Goal: Information Seeking & Learning: Learn about a topic

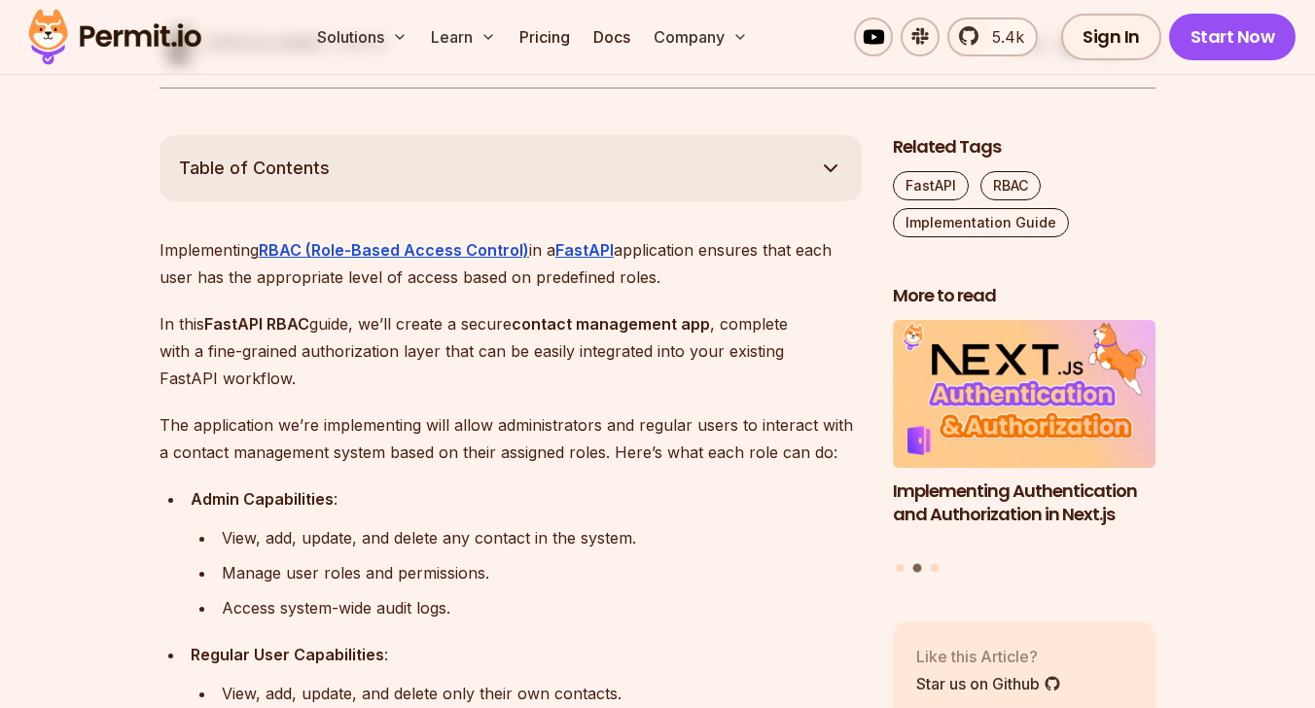
scroll to position [985, 0]
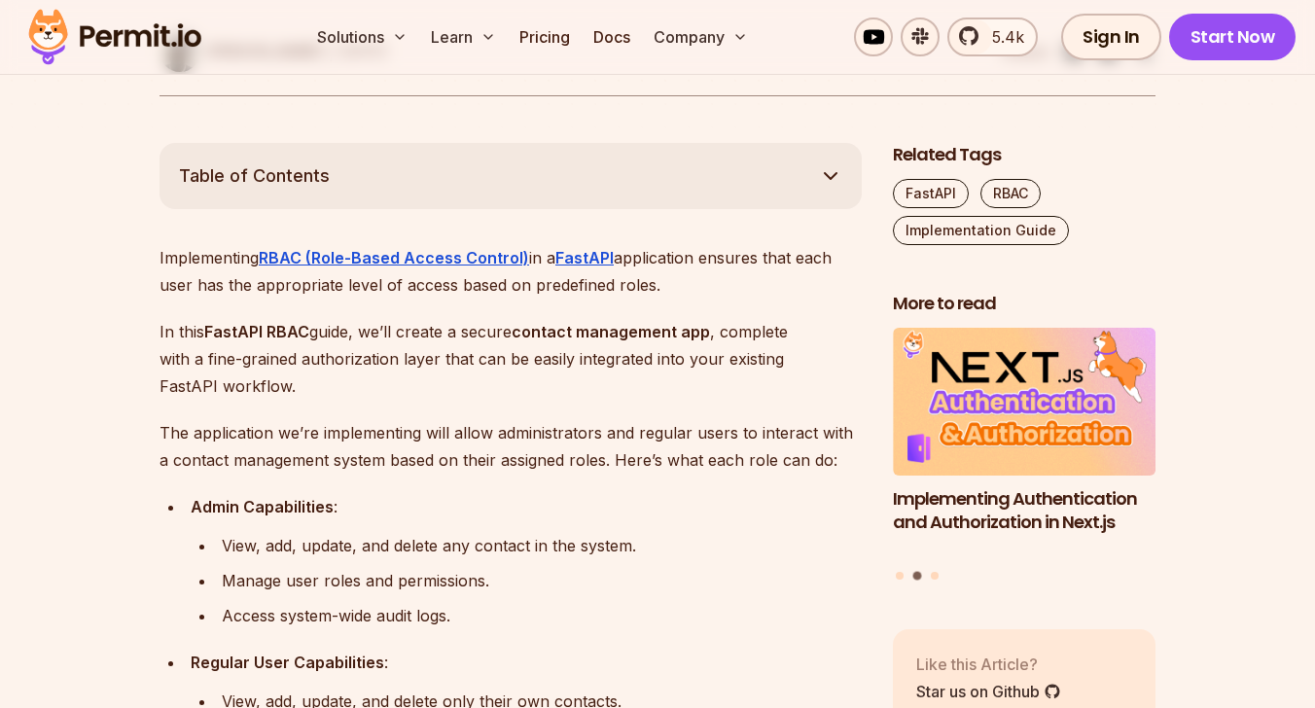
click at [320, 356] on p "In this FastAPI RBAC guide, we’ll create a secure contact management app , comp…" at bounding box center [511, 359] width 702 height 82
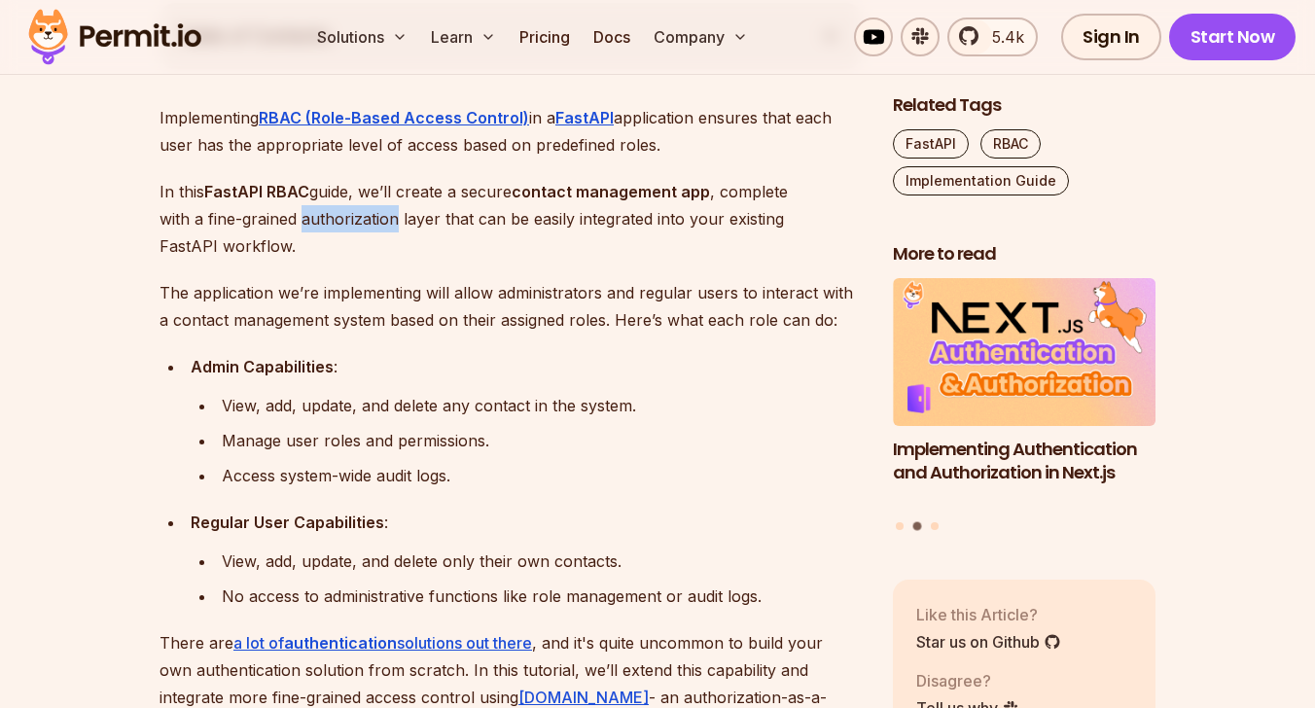
scroll to position [1137, 0]
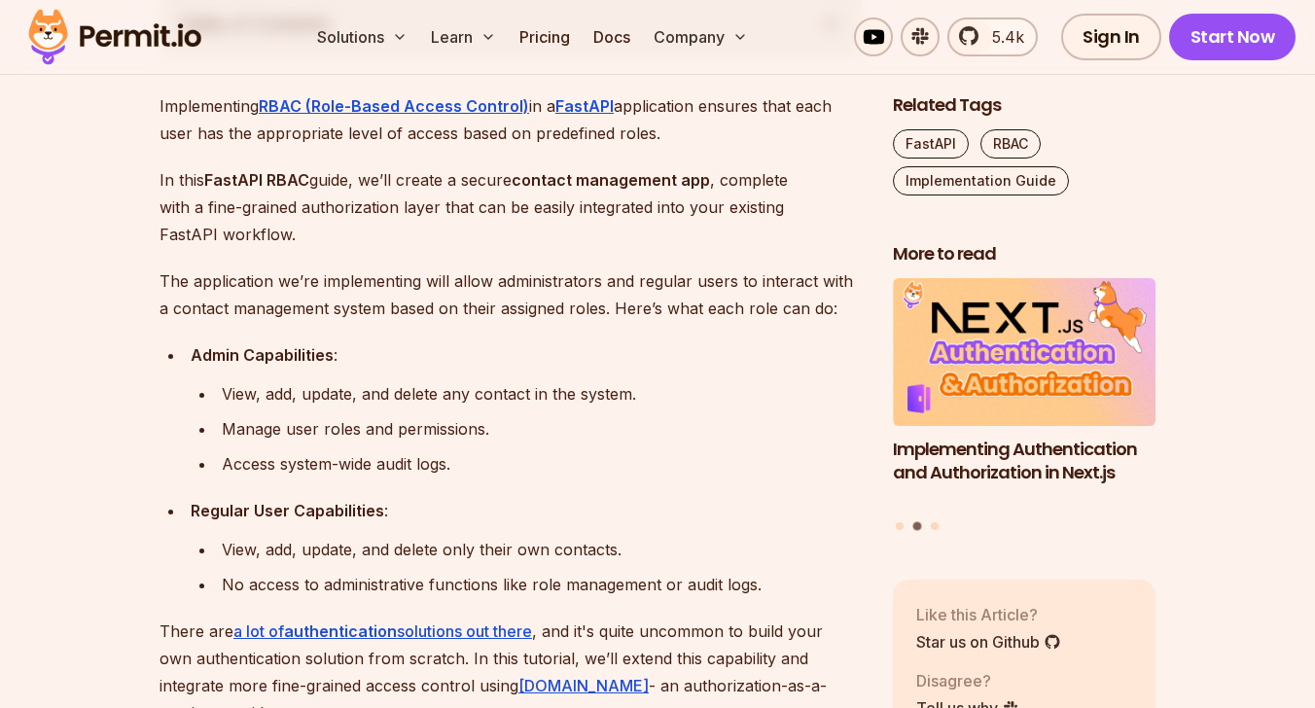
click at [309, 394] on div "View, add, update, and delete any contact in the system." at bounding box center [542, 393] width 640 height 27
click at [341, 420] on div "Manage user roles and permissions." at bounding box center [542, 428] width 640 height 27
click at [291, 424] on div "Manage user roles and permissions." at bounding box center [542, 428] width 640 height 27
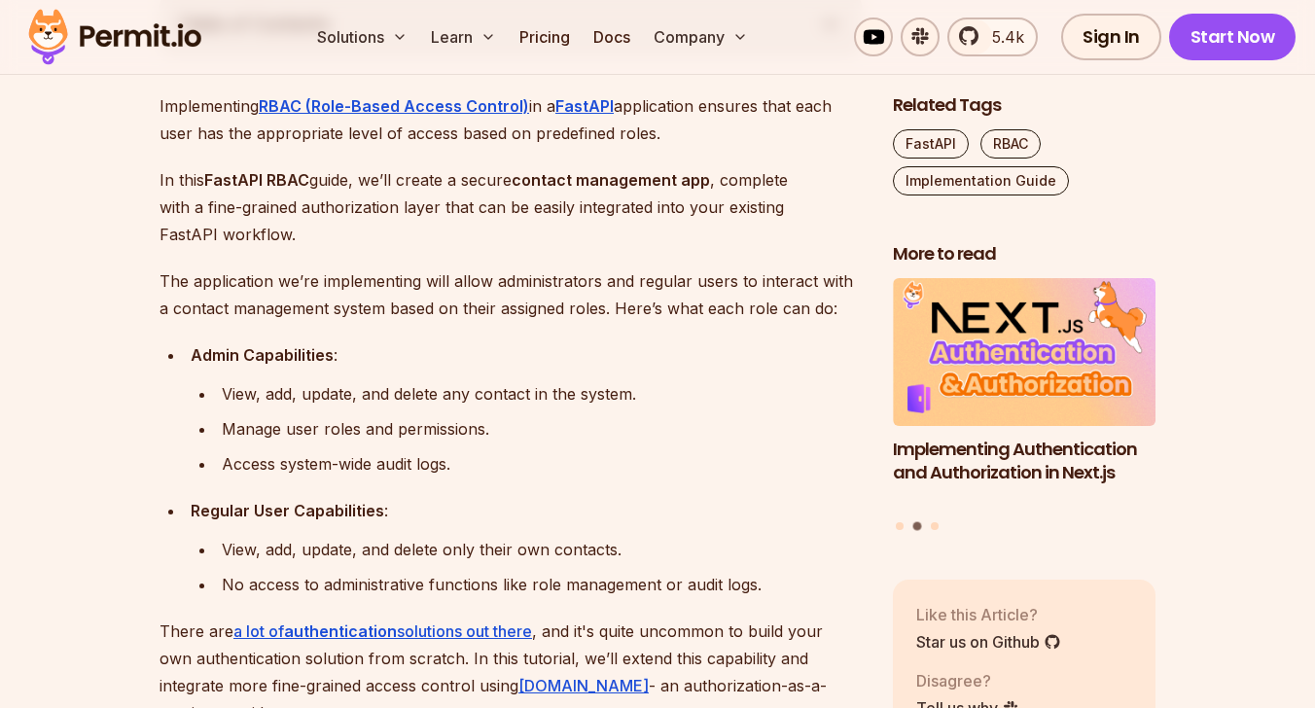
click at [291, 424] on div "Manage user roles and permissions." at bounding box center [542, 428] width 640 height 27
click at [293, 483] on ul "Admin Capabilities : View, add, update, and delete any contact in the system. M…" at bounding box center [511, 469] width 702 height 257
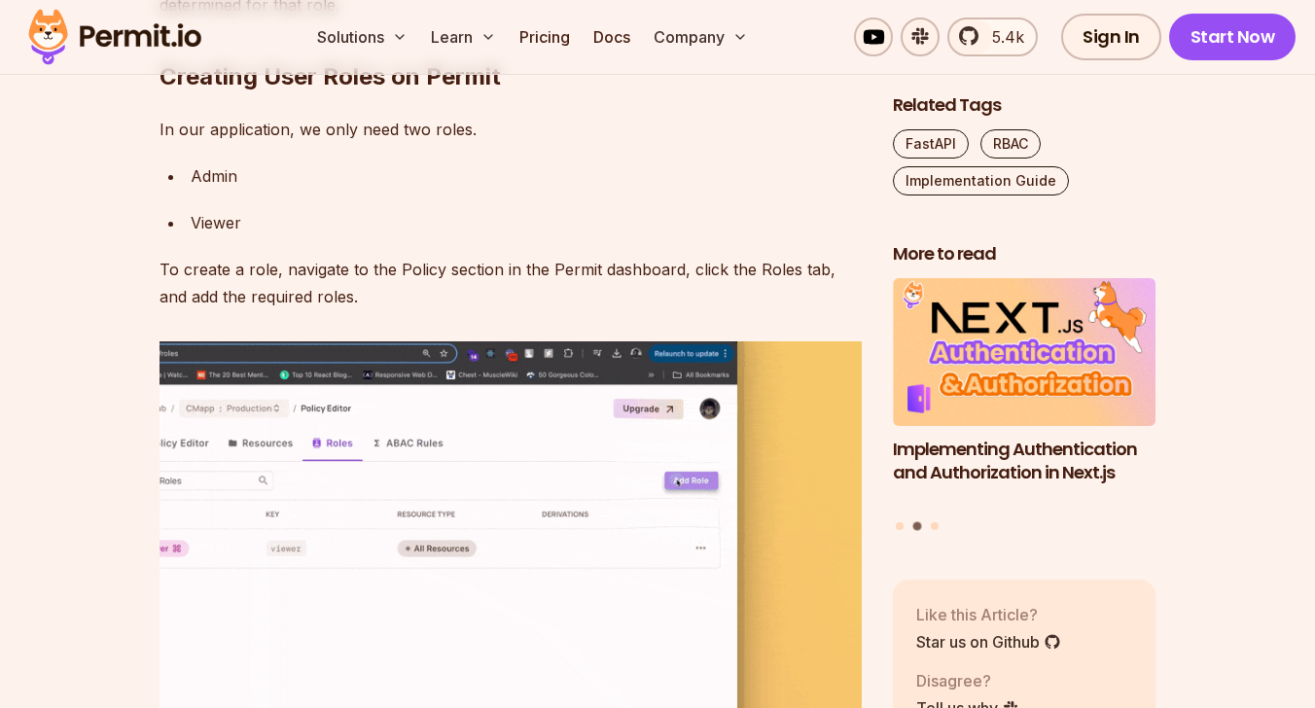
scroll to position [6888, 0]
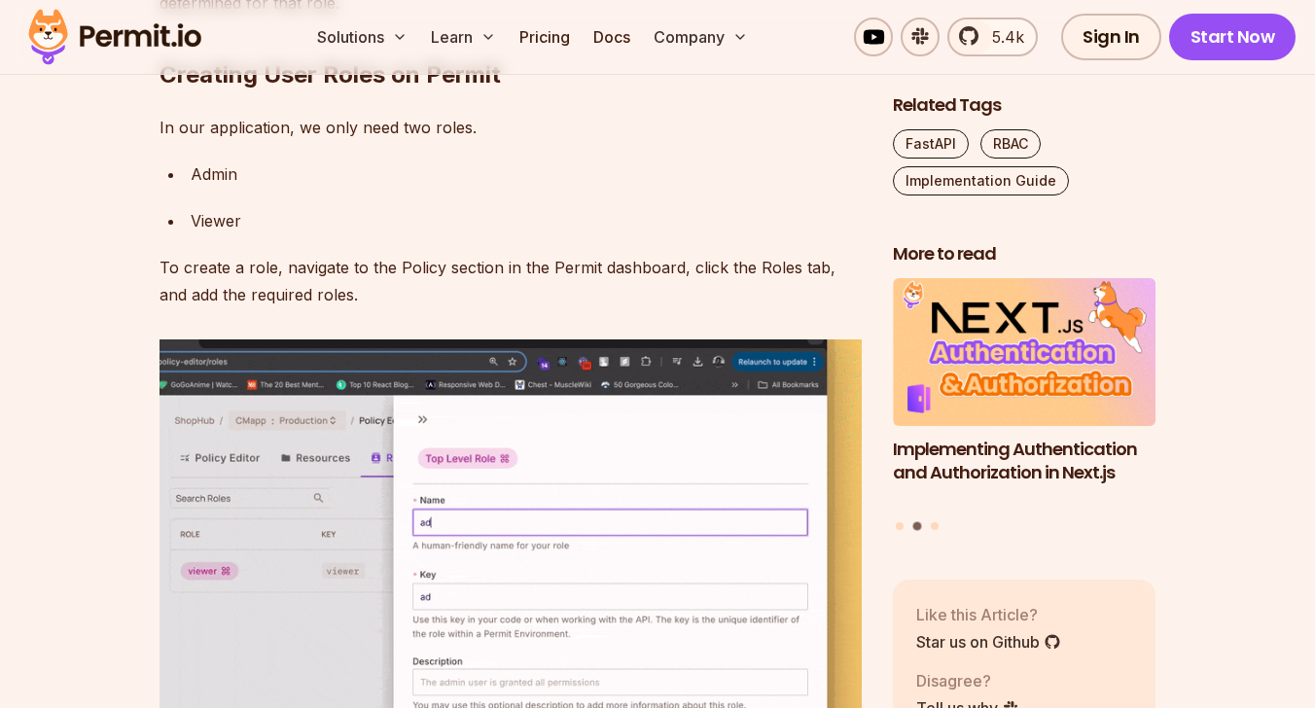
click at [238, 188] on div "Admin" at bounding box center [526, 174] width 671 height 27
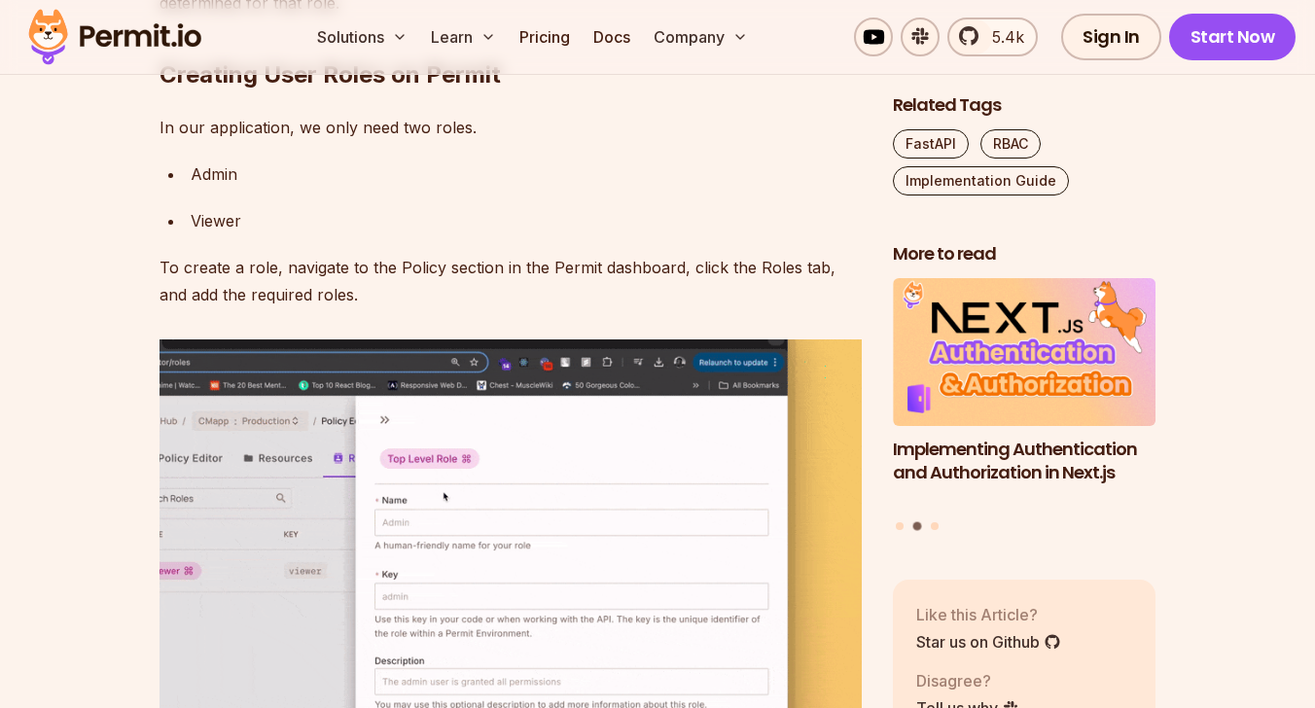
click at [238, 188] on div "Admin" at bounding box center [526, 174] width 671 height 27
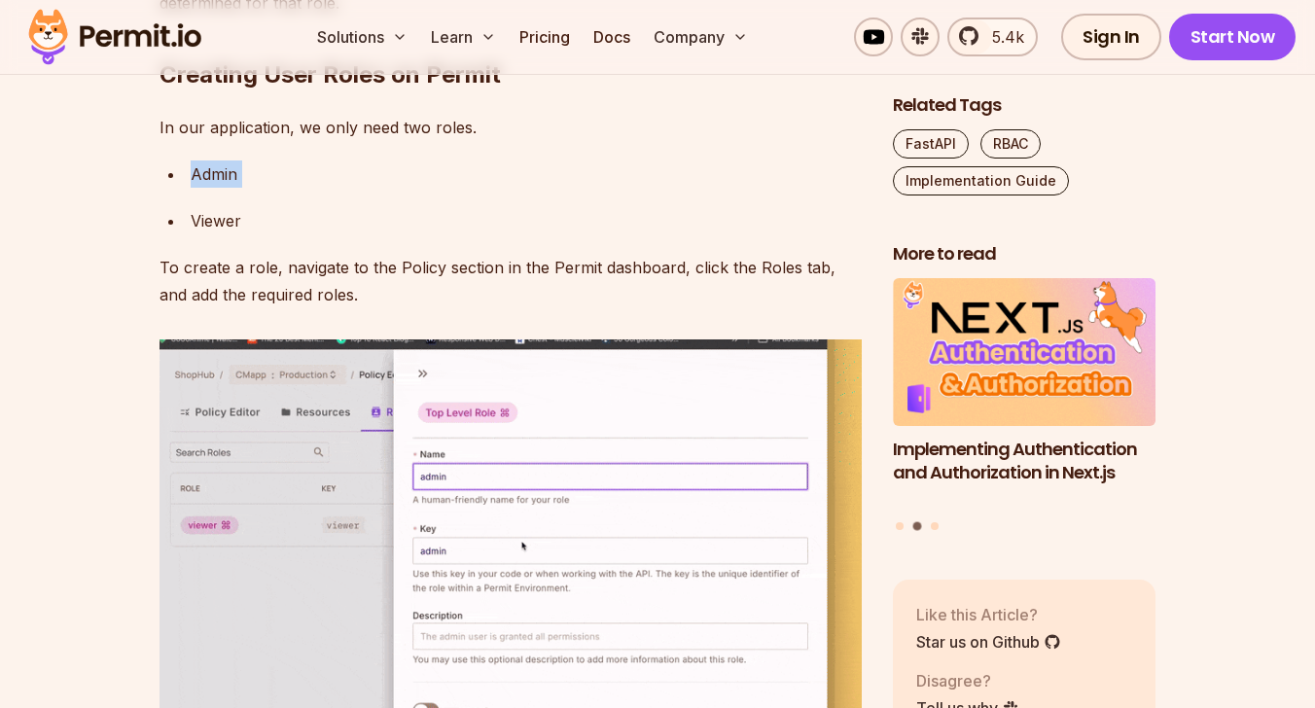
click at [238, 188] on div "Admin" at bounding box center [526, 174] width 671 height 27
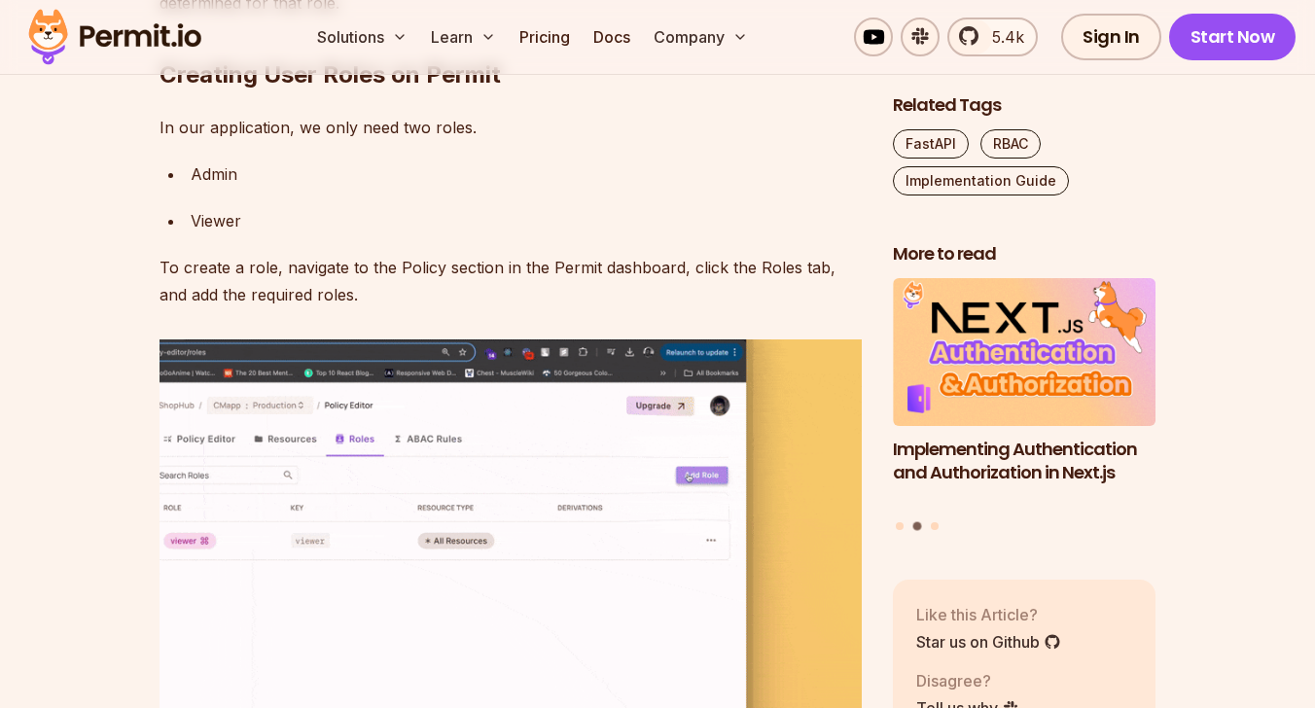
click at [219, 141] on p "In our application, we only need two roles." at bounding box center [511, 127] width 702 height 27
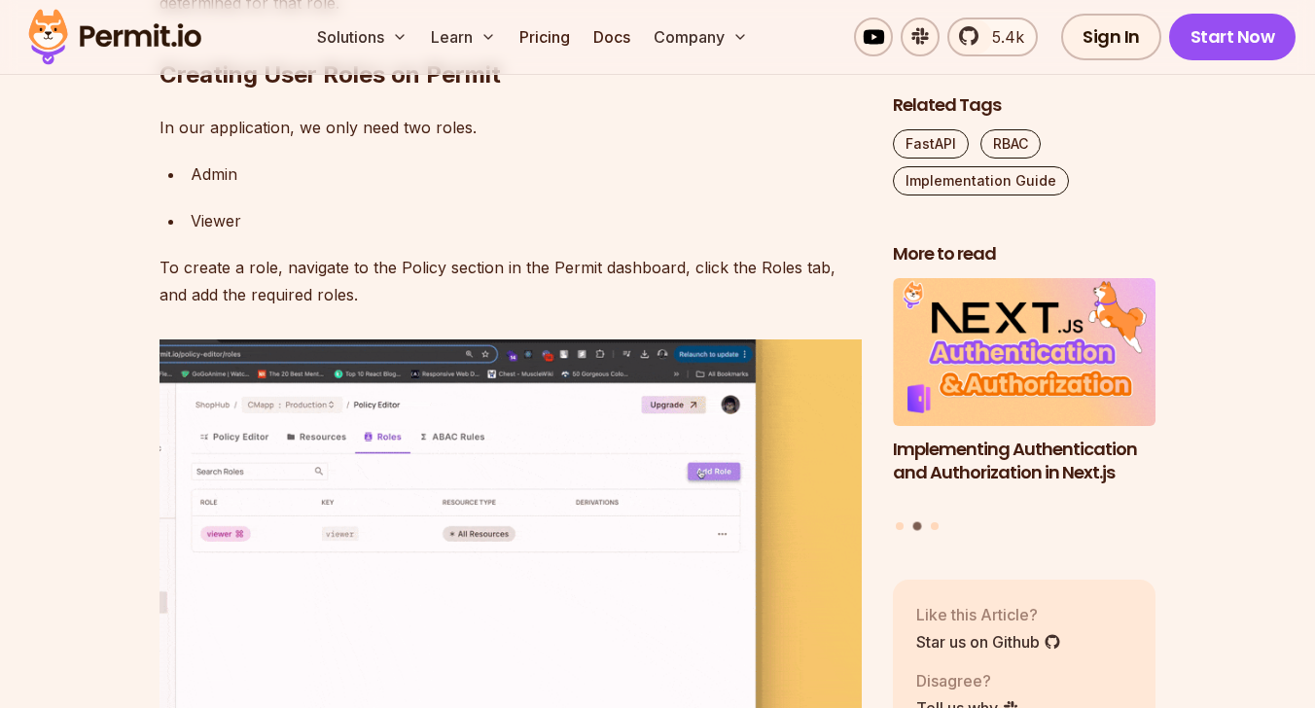
click at [219, 141] on p "In our application, we only need two roles." at bounding box center [511, 127] width 702 height 27
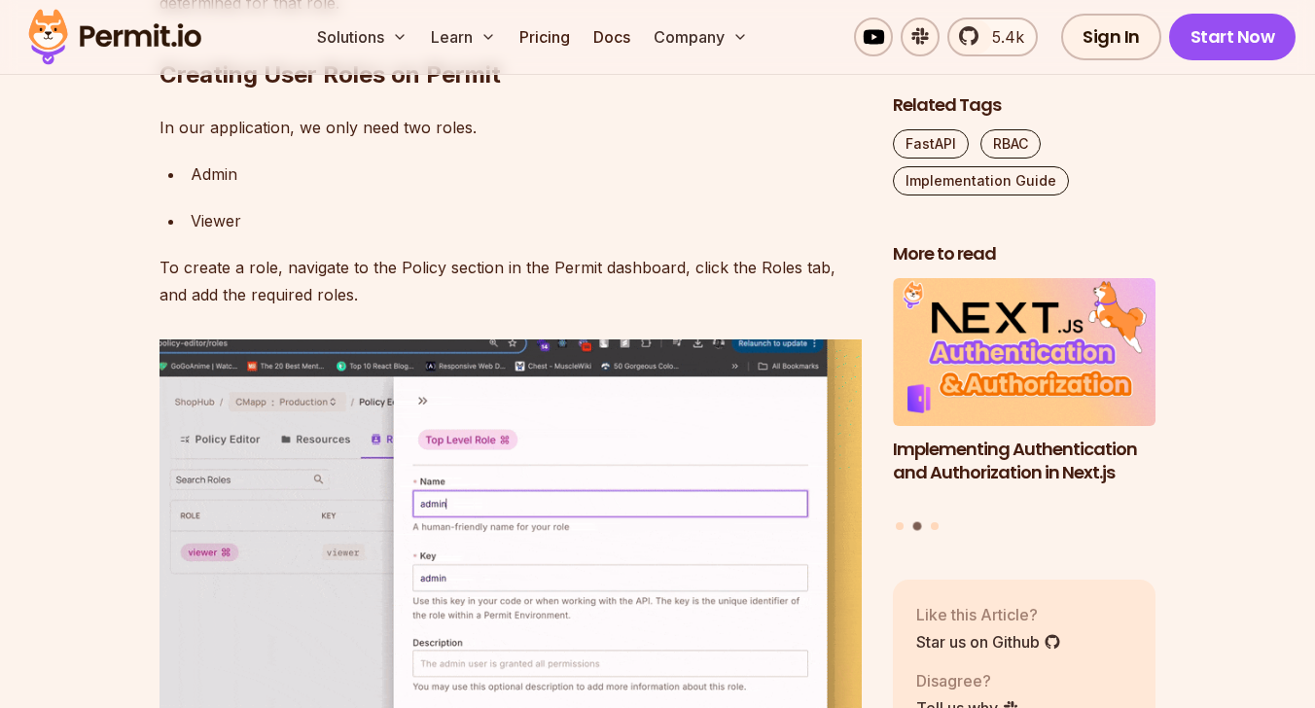
click at [215, 90] on h2 "Creating User Roles on Permit" at bounding box center [511, 36] width 702 height 109
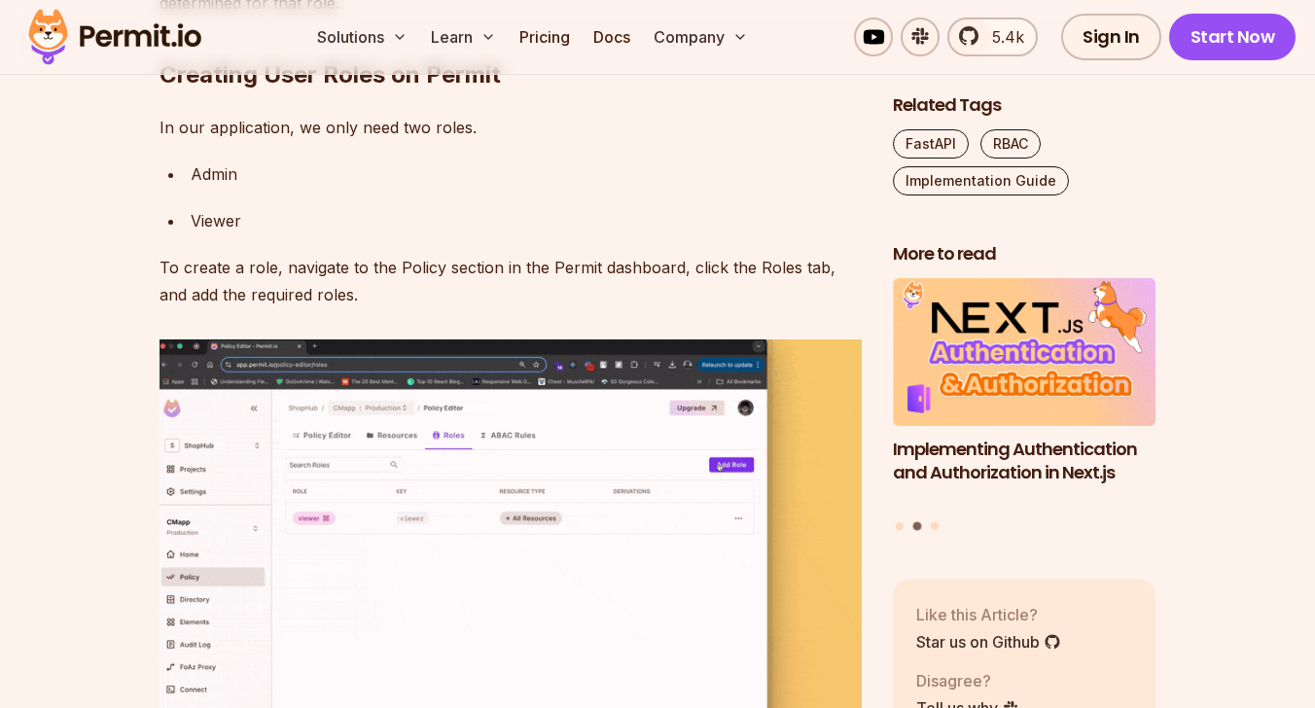
click at [215, 90] on h2 "Creating User Roles on Permit" at bounding box center [511, 36] width 702 height 109
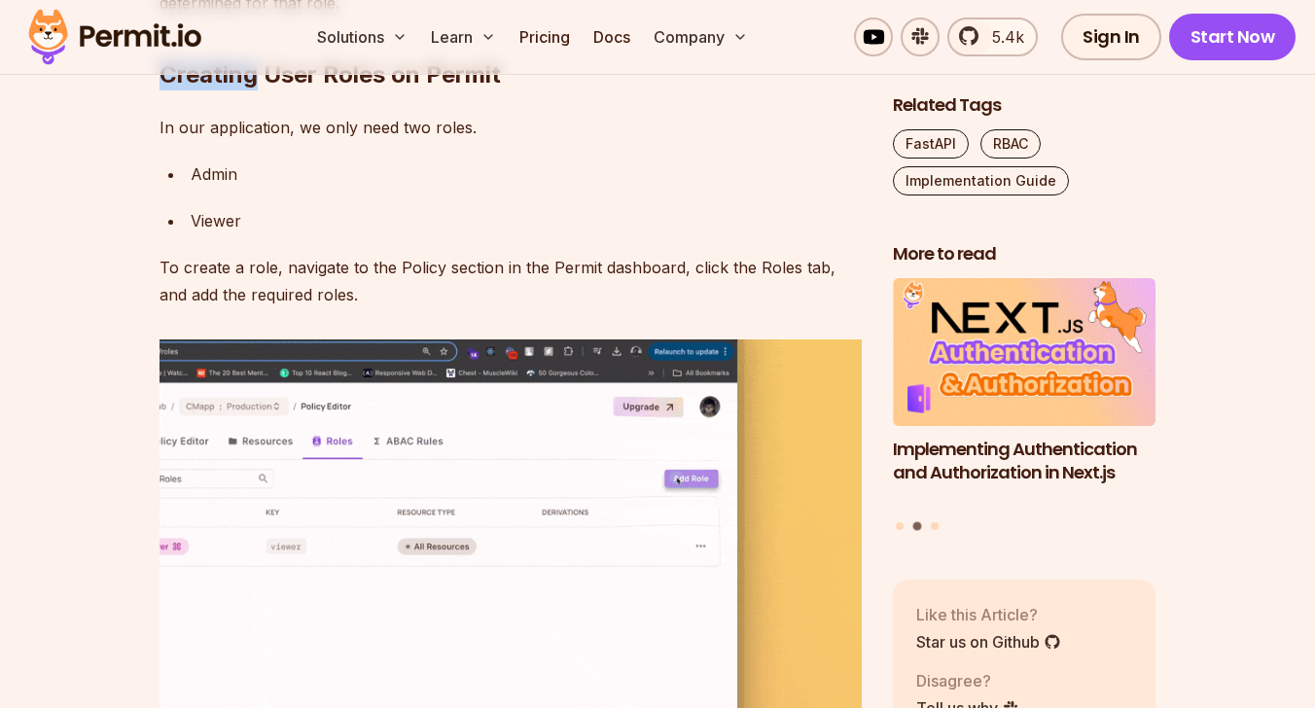
click at [215, 90] on h2 "Creating User Roles on Permit" at bounding box center [511, 36] width 702 height 109
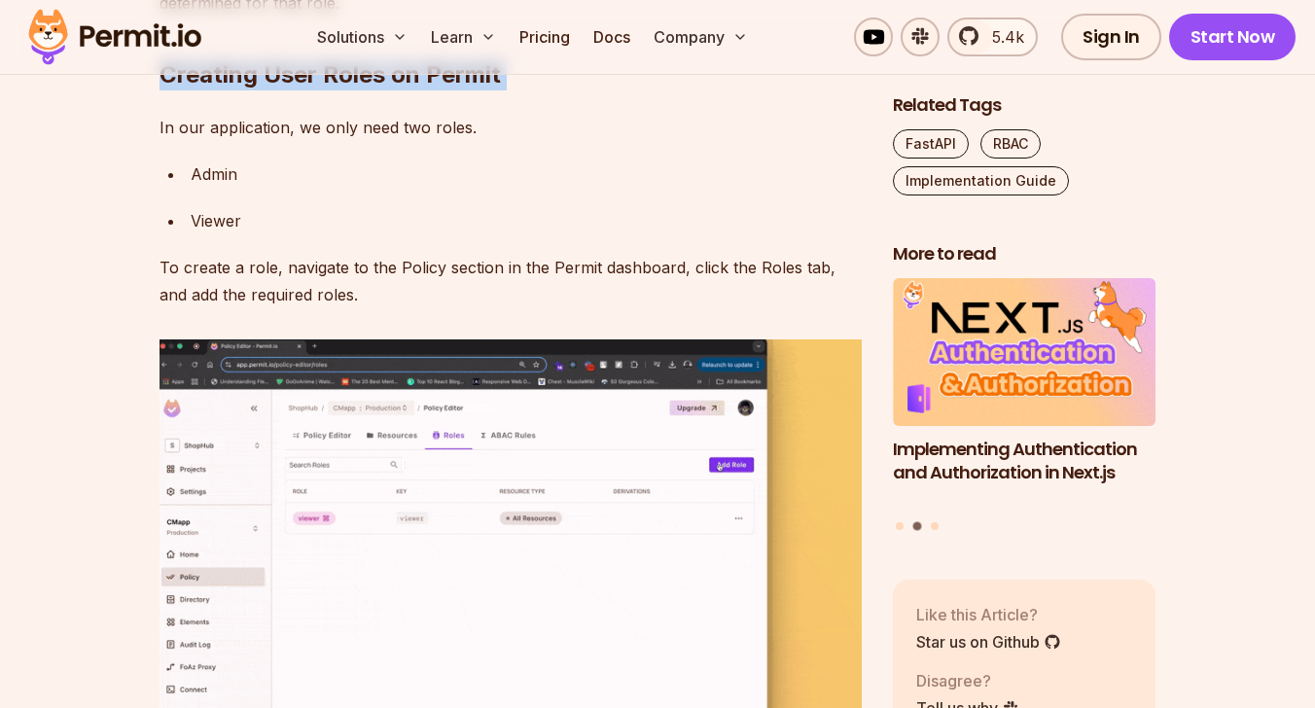
click at [208, 430] on div "Implementing RBAC (Role-Based Access Control) in a FastAPI application ensures …" at bounding box center [511, 546] width 702 height 12409
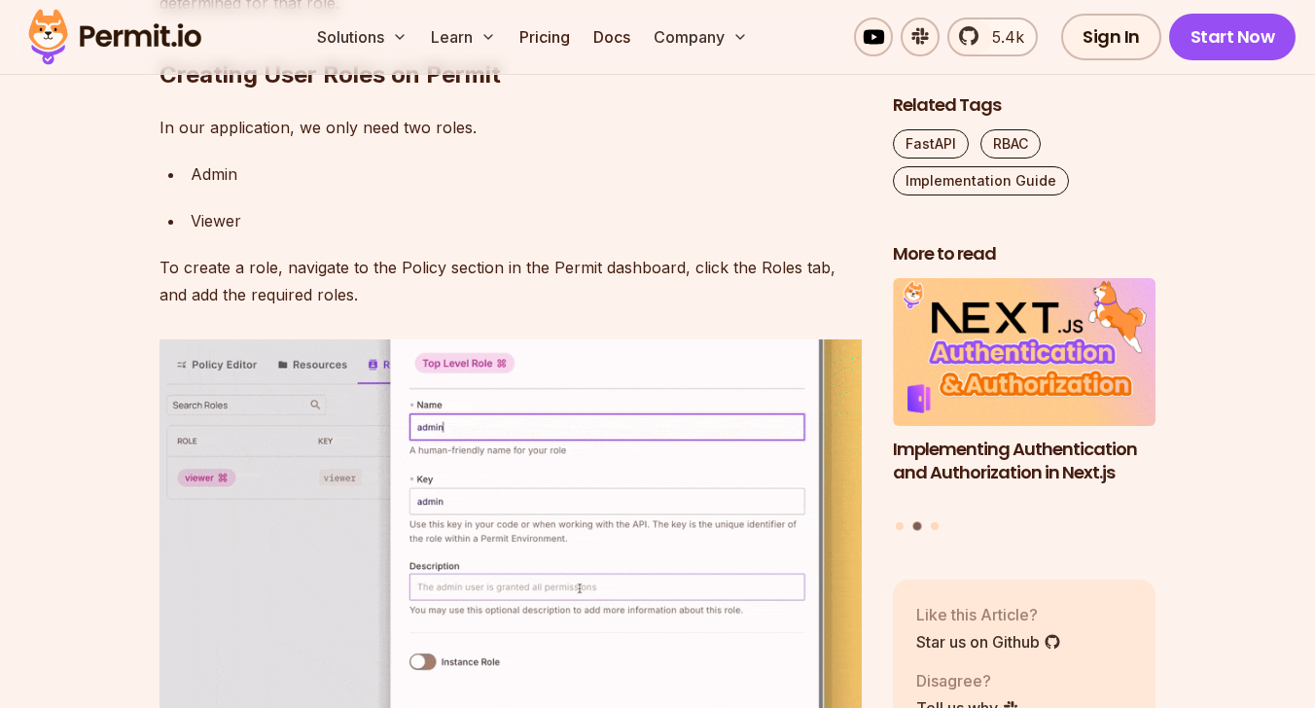
click at [251, 141] on p "In our application, we only need two roles." at bounding box center [511, 127] width 702 height 27
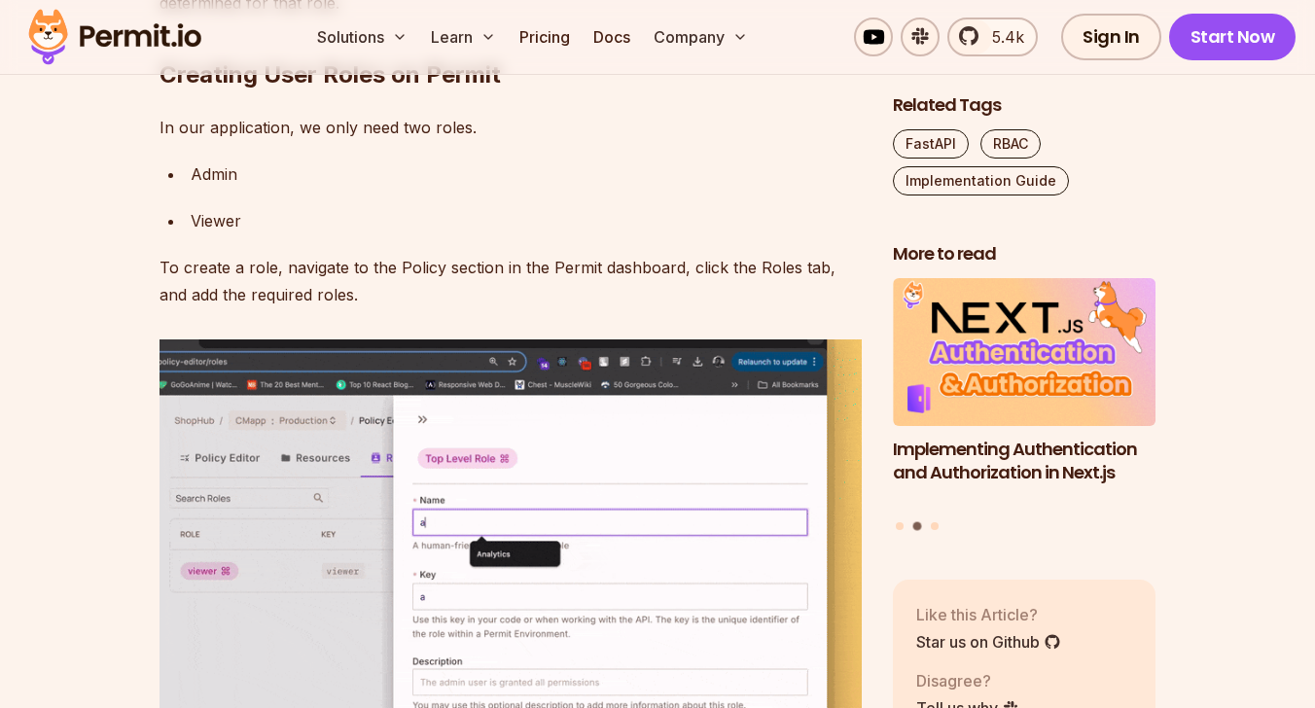
click at [251, 141] on p "In our application, we only need two roles." at bounding box center [511, 127] width 702 height 27
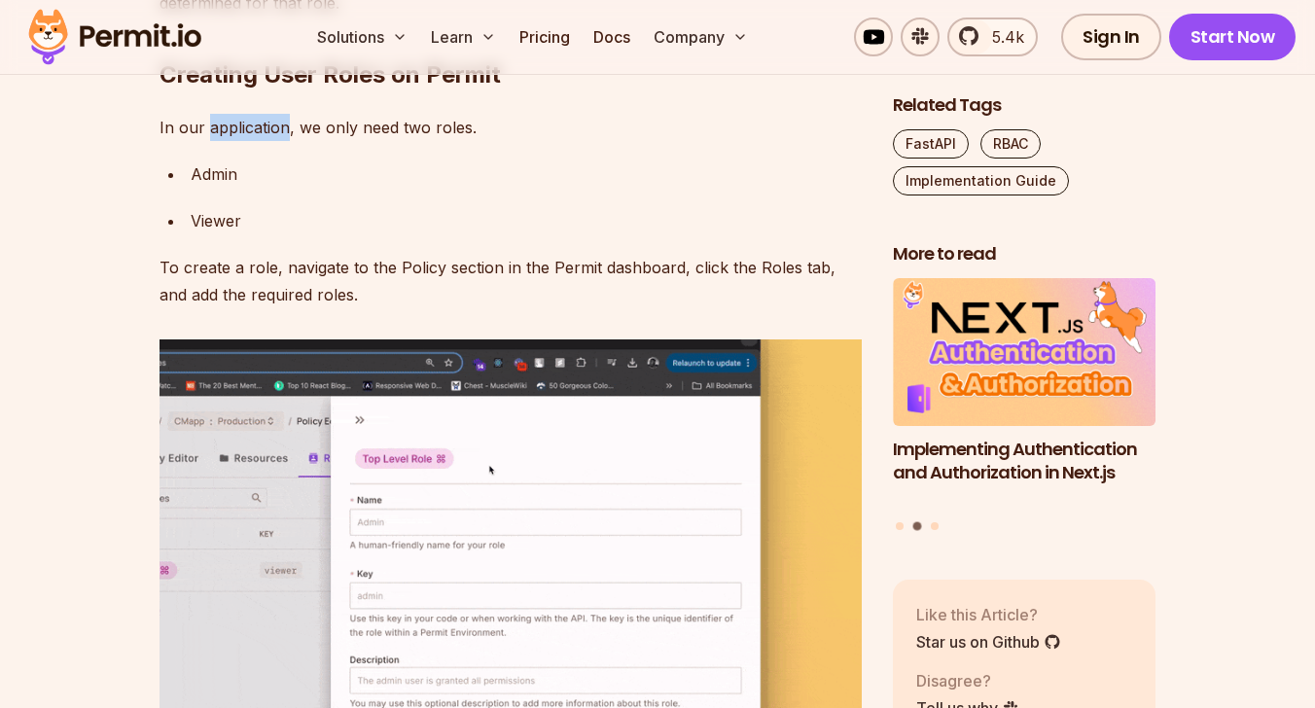
click at [251, 141] on p "In our application, we only need two roles." at bounding box center [511, 127] width 702 height 27
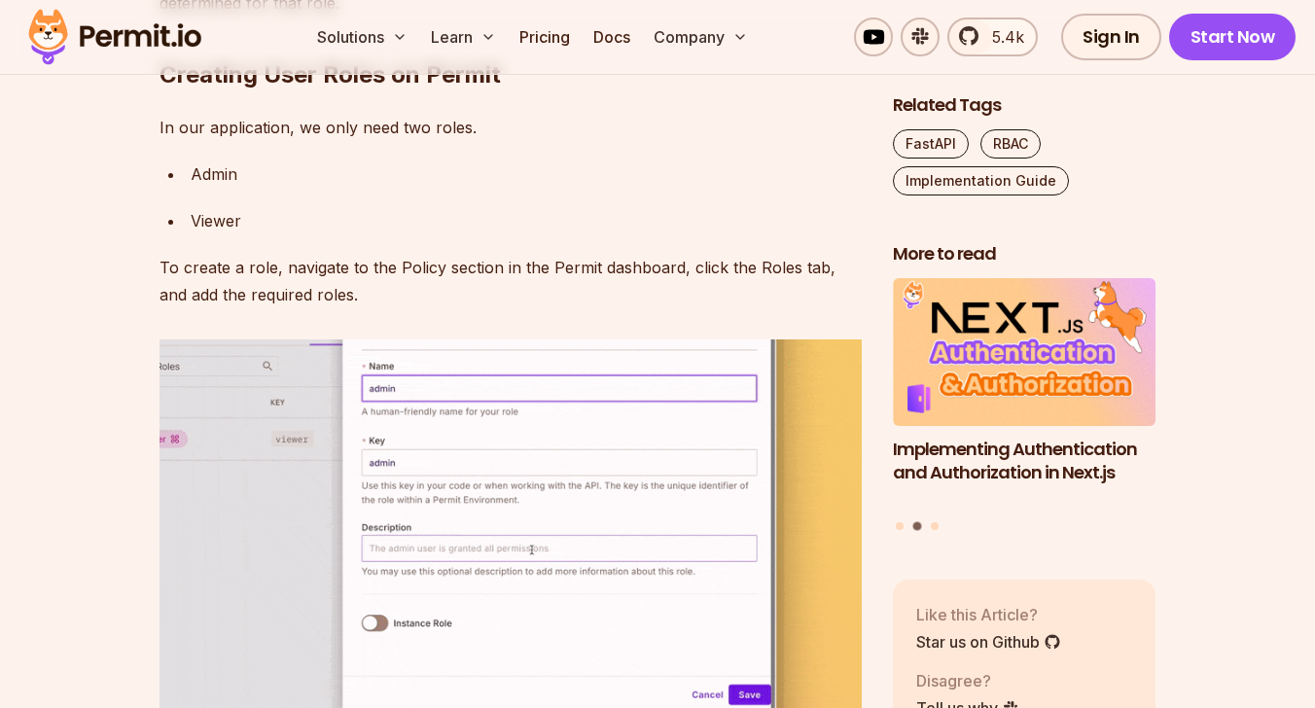
click at [233, 188] on div "Admin" at bounding box center [526, 174] width 671 height 27
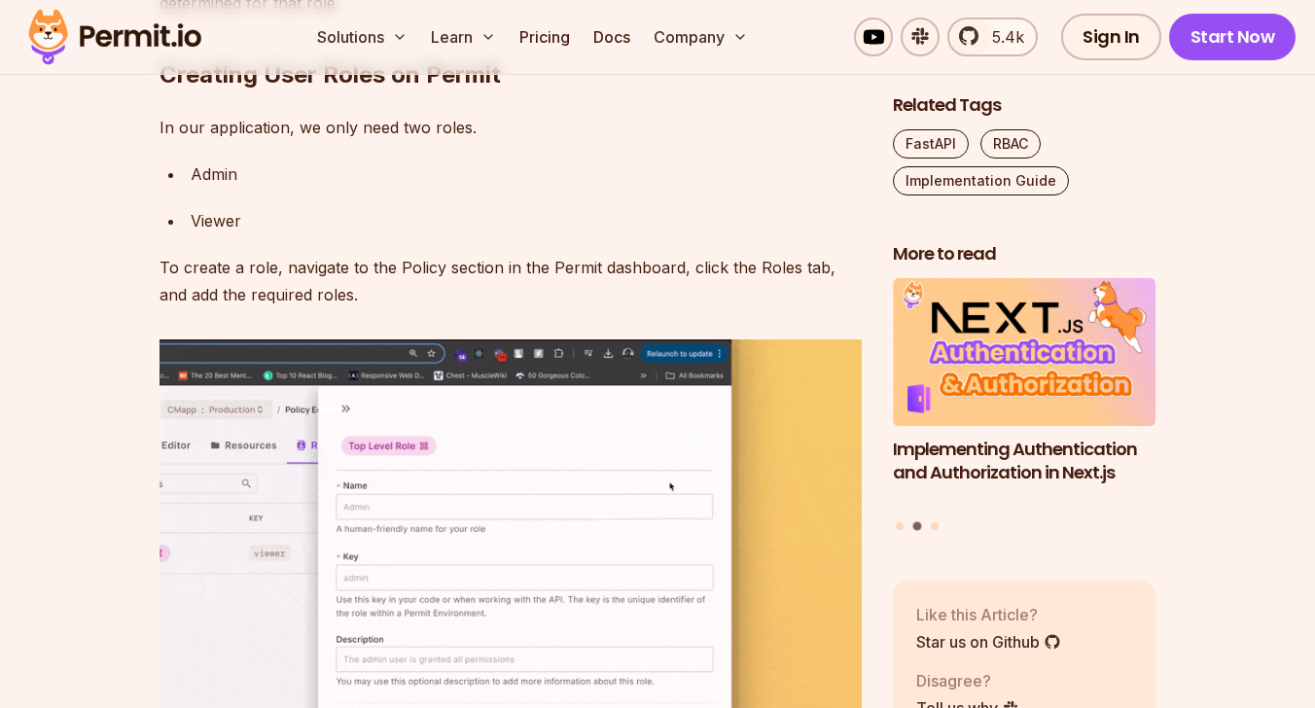
click at [233, 188] on div "Admin" at bounding box center [526, 174] width 671 height 27
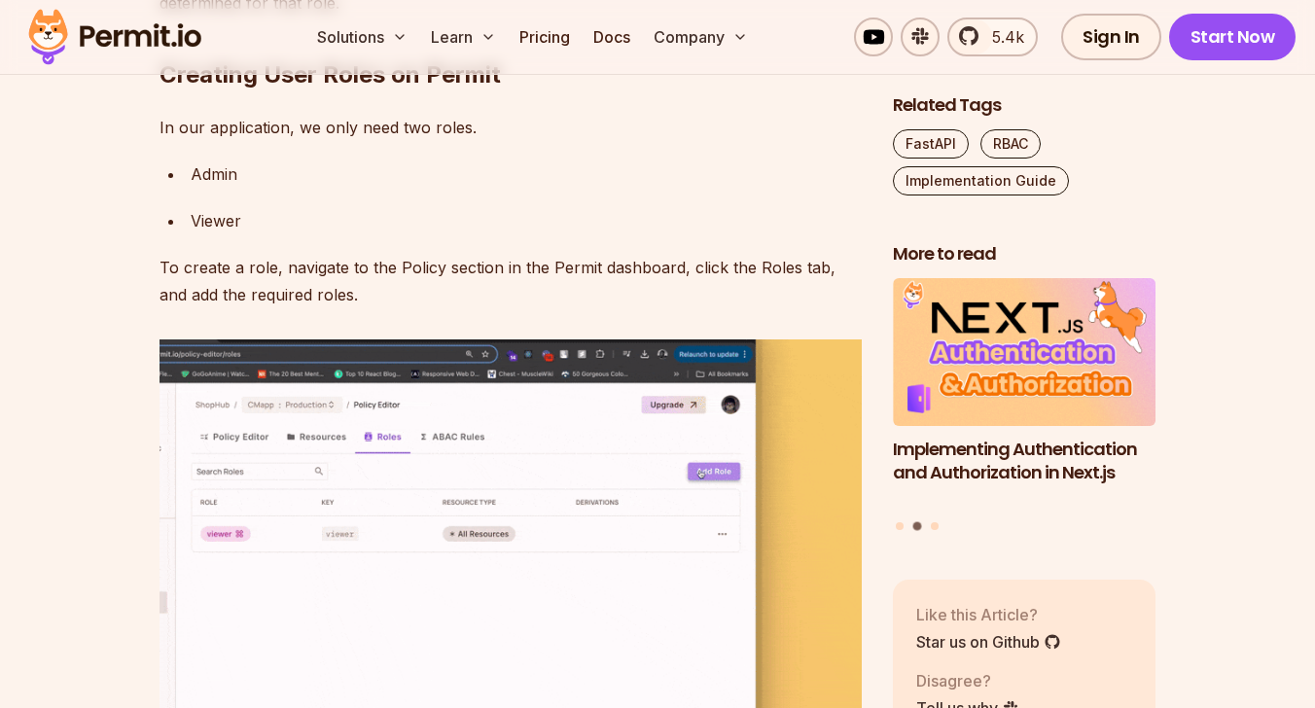
click at [233, 188] on div "Admin" at bounding box center [526, 174] width 671 height 27
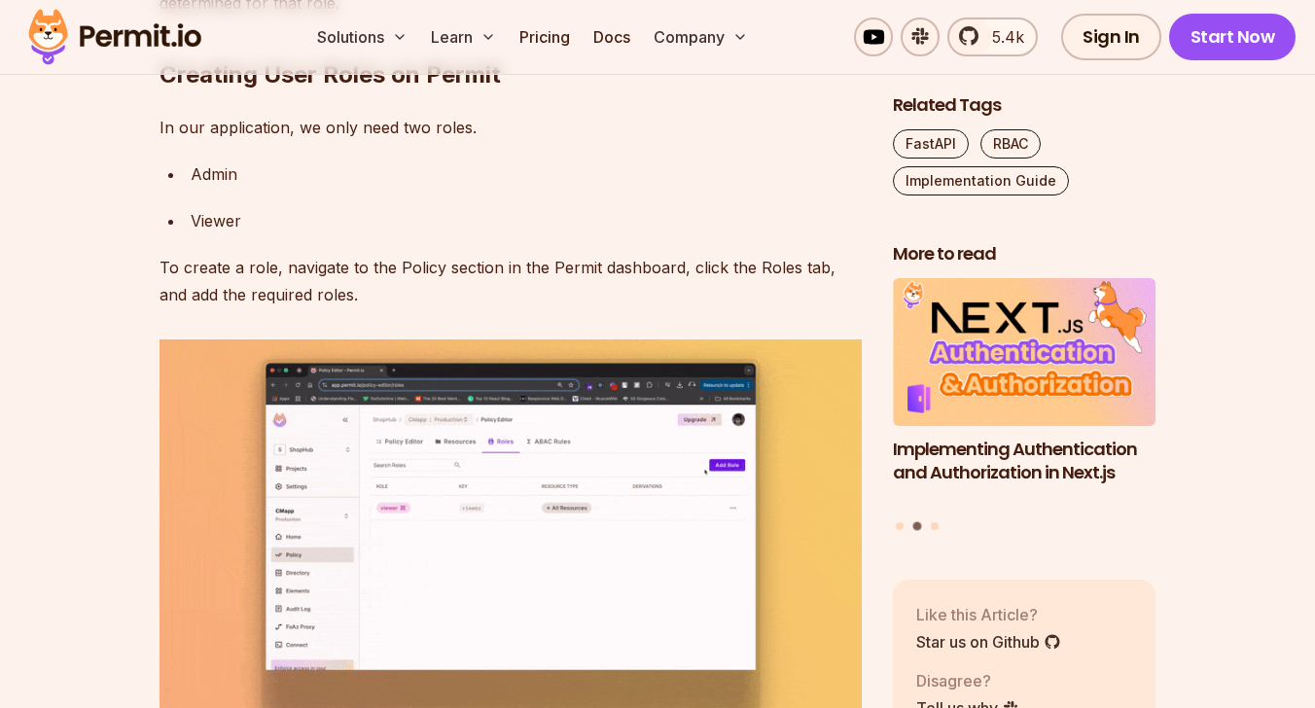
click at [212, 514] on div "Implementing RBAC (Role-Based Access Control) in a FastAPI application ensures …" at bounding box center [511, 546] width 702 height 12409
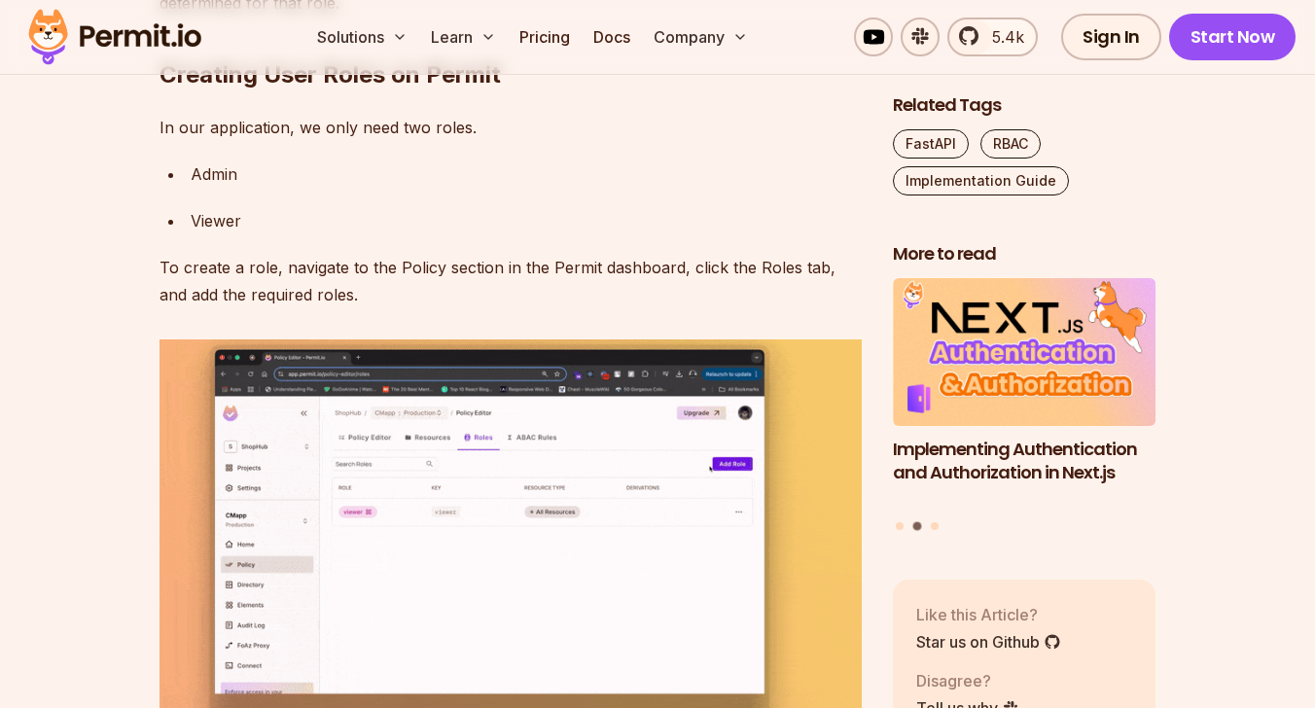
click at [212, 514] on div "Implementing RBAC (Role-Based Access Control) in a FastAPI application ensures …" at bounding box center [511, 546] width 702 height 12409
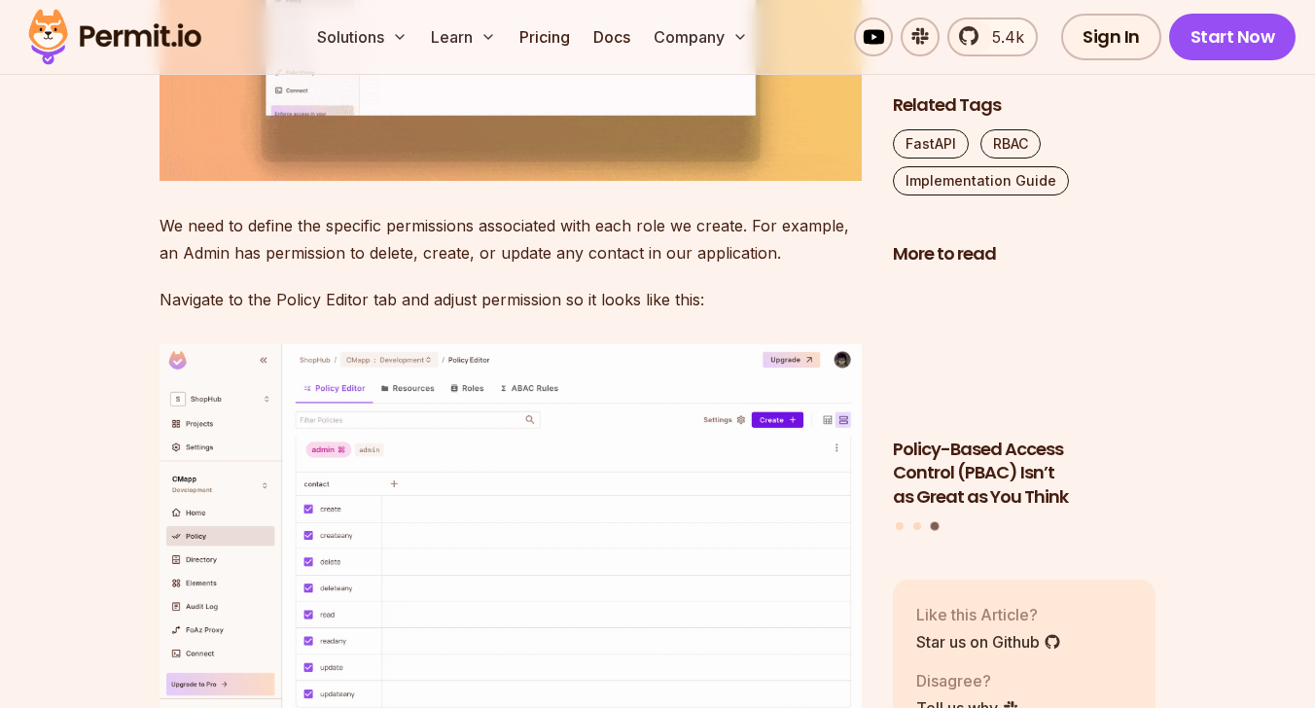
scroll to position [7451, 0]
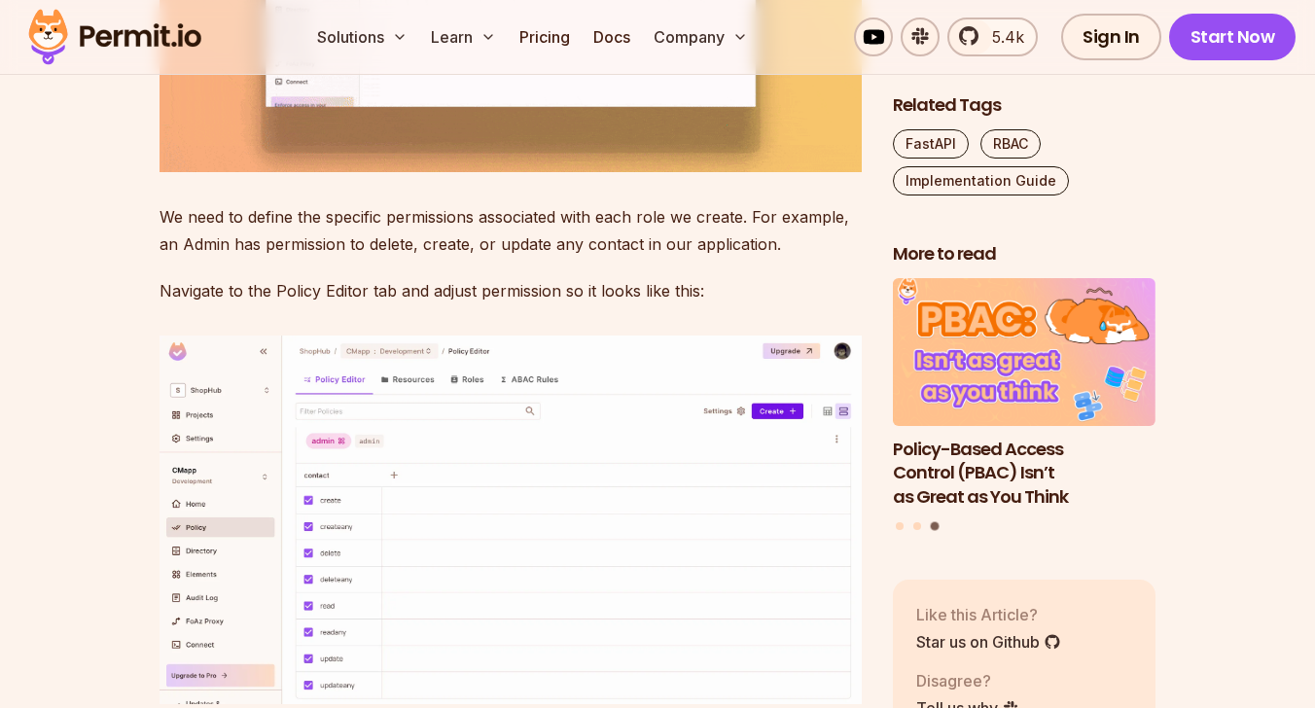
click at [284, 258] on p "We need to define the specific permissions associated with each role we create.…" at bounding box center [511, 230] width 702 height 54
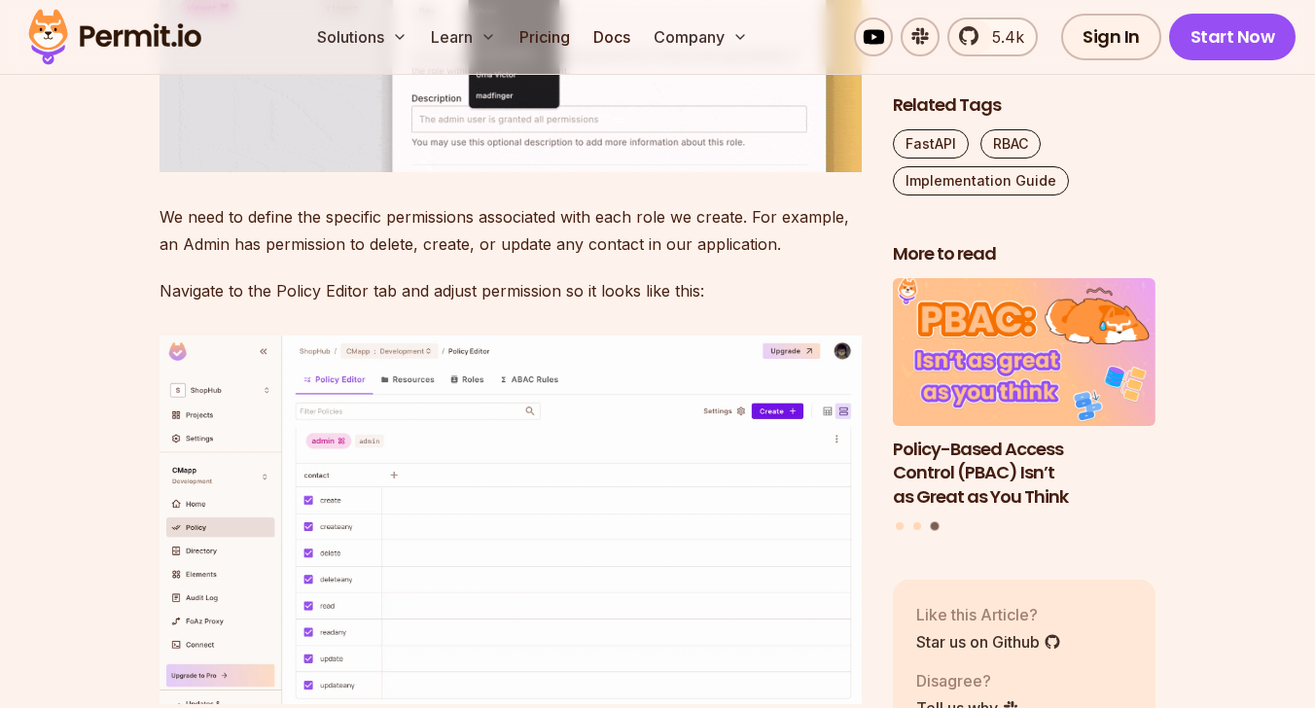
click at [440, 258] on p "We need to define the specific permissions associated with each role we create.…" at bounding box center [511, 230] width 702 height 54
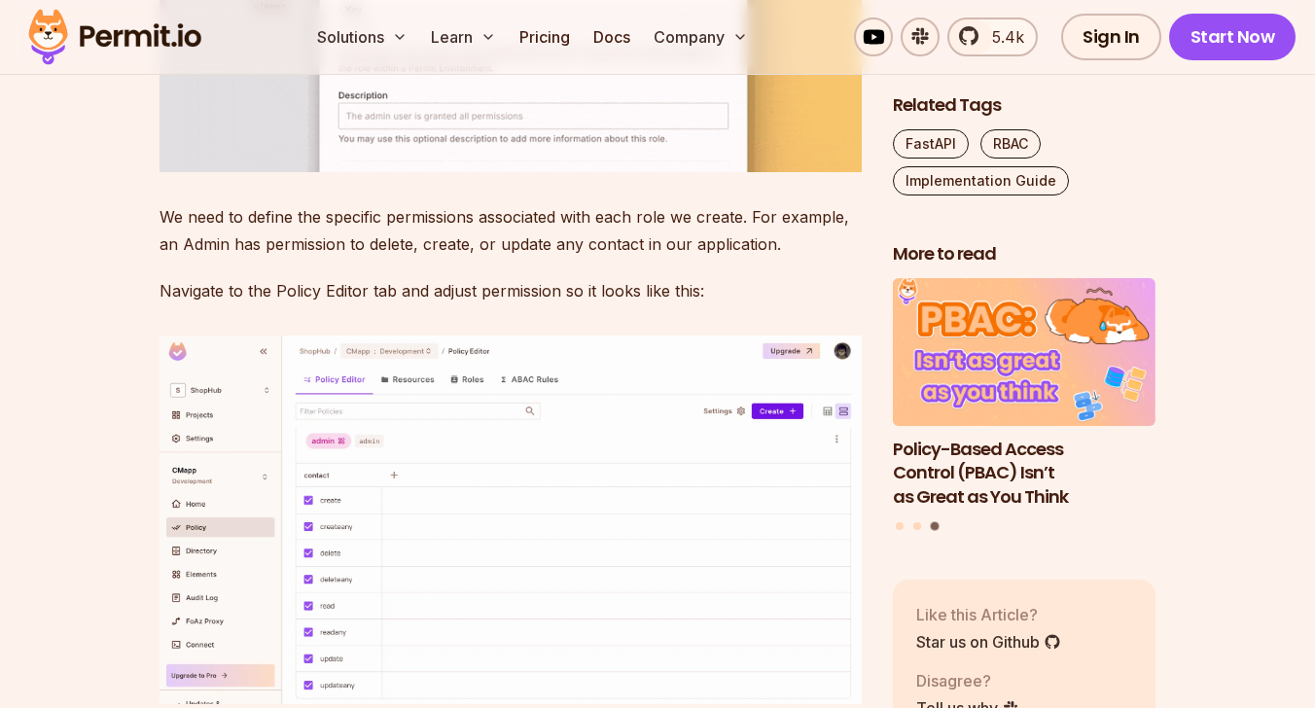
click at [440, 258] on p "We need to define the specific permissions associated with each role we create.…" at bounding box center [511, 230] width 702 height 54
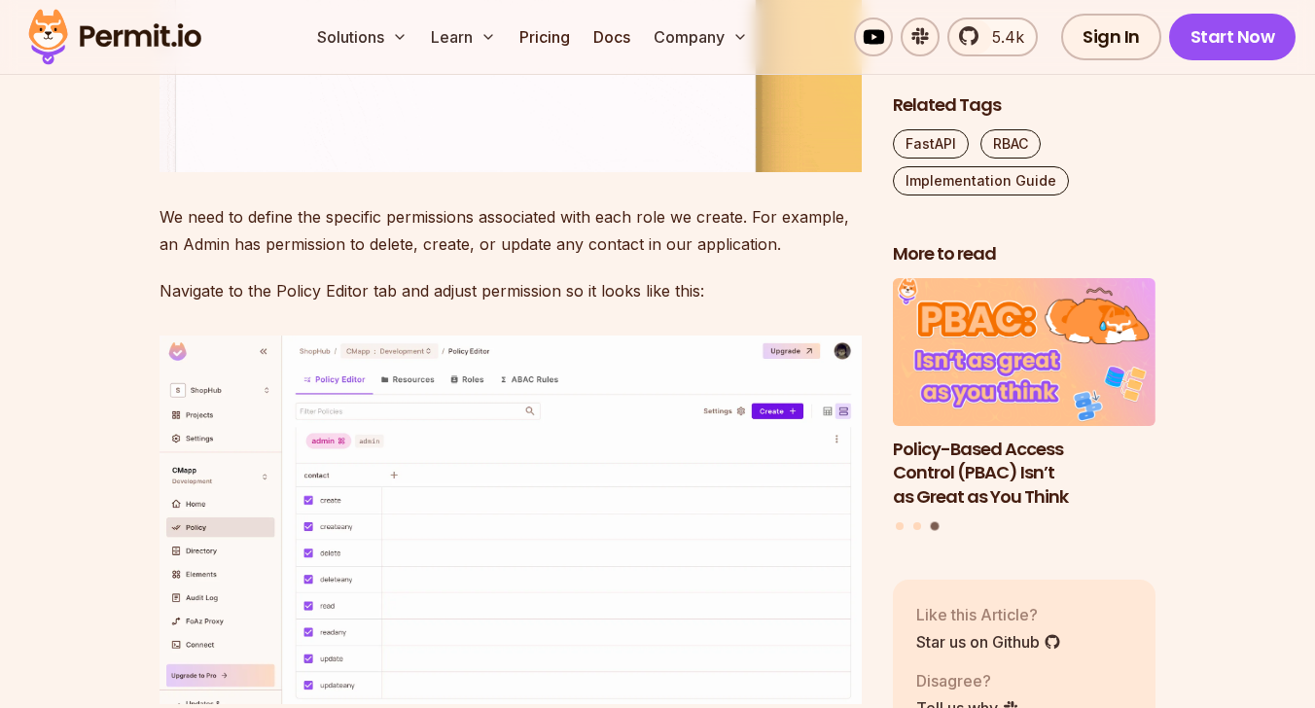
click at [283, 258] on p "We need to define the specific permissions associated with each role we create.…" at bounding box center [511, 230] width 702 height 54
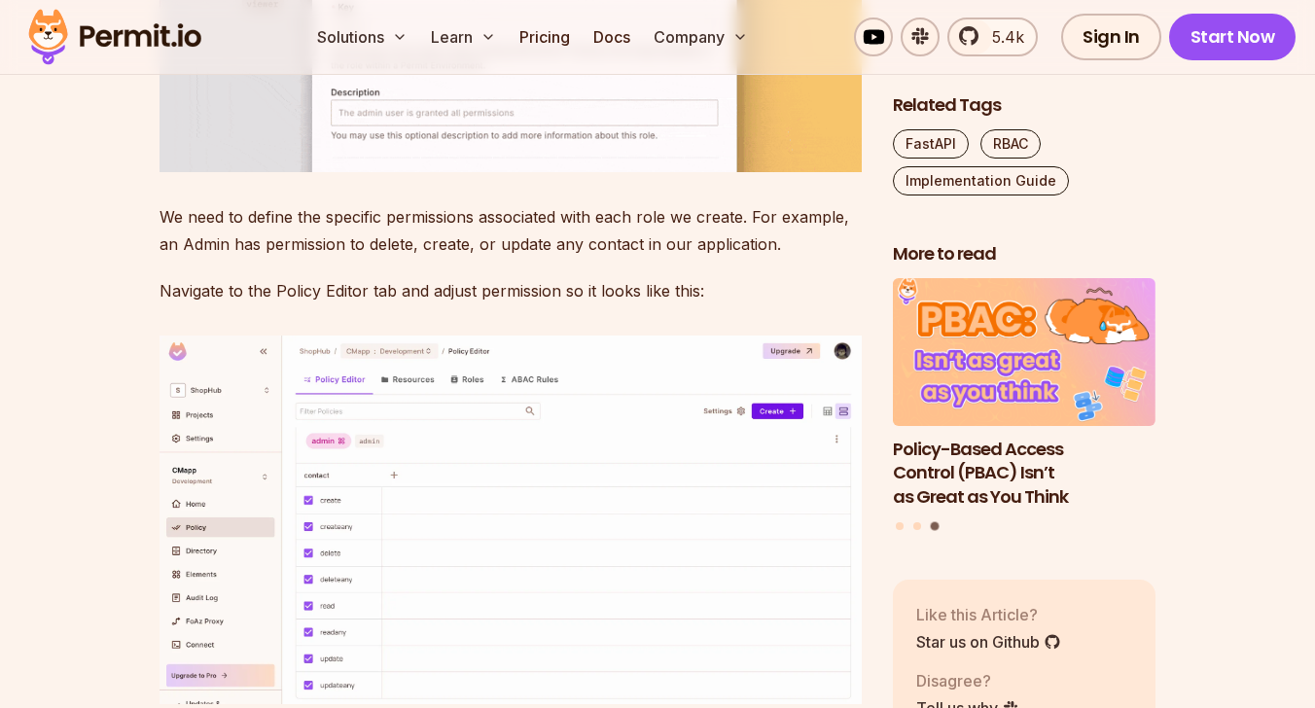
click at [283, 258] on p "We need to define the specific permissions associated with each role we create.…" at bounding box center [511, 230] width 702 height 54
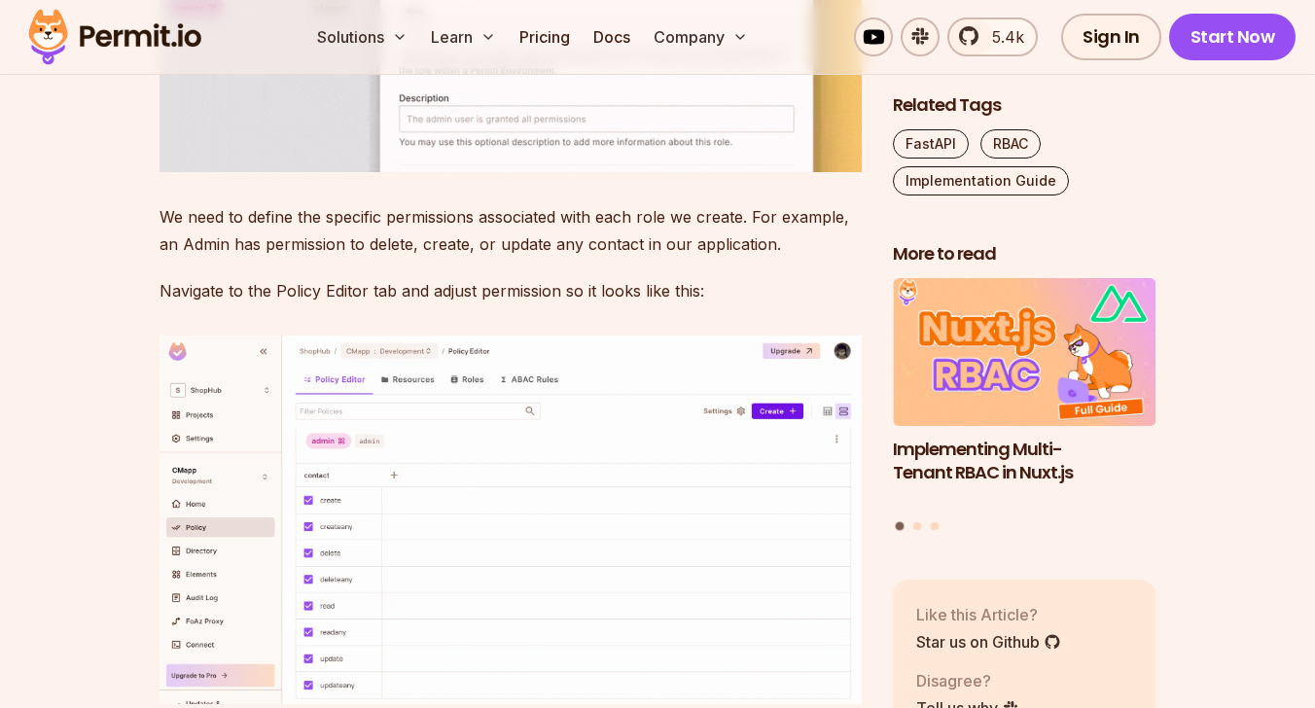
click at [440, 258] on p "We need to define the specific permissions associated with each role we create.…" at bounding box center [511, 230] width 702 height 54
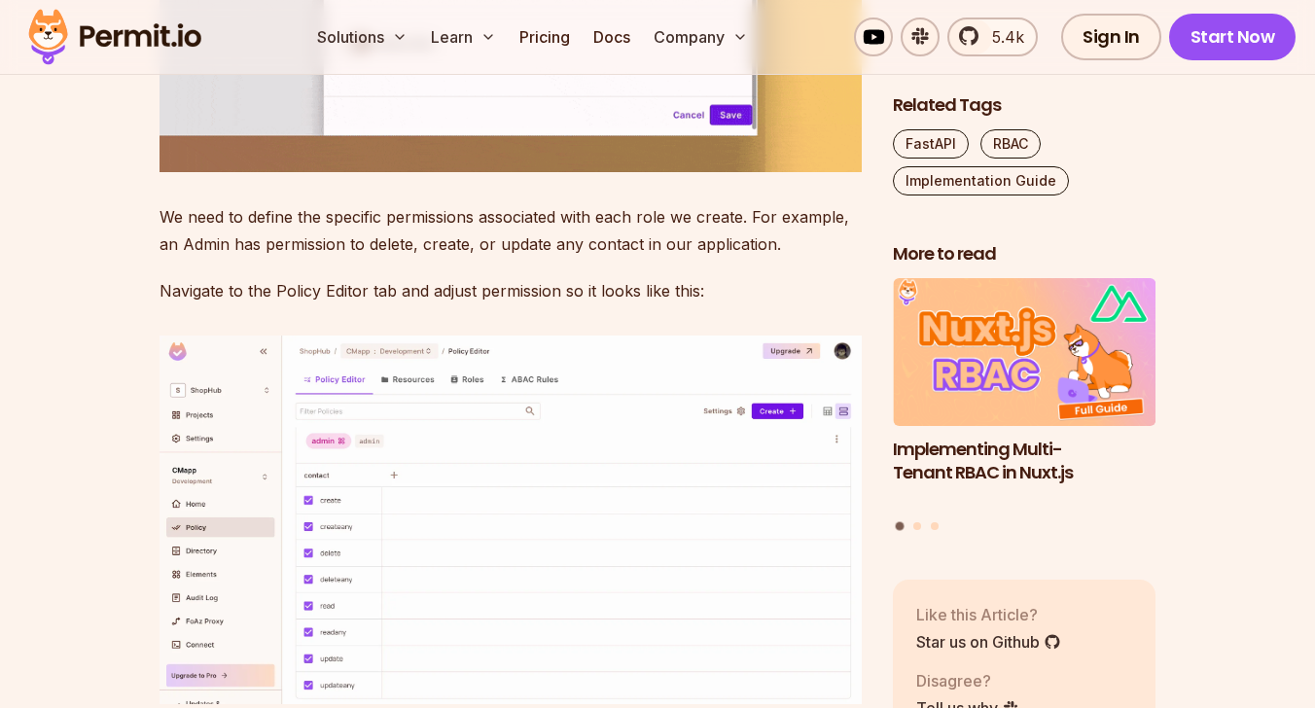
click at [440, 258] on p "We need to define the specific permissions associated with each role we create.…" at bounding box center [511, 230] width 702 height 54
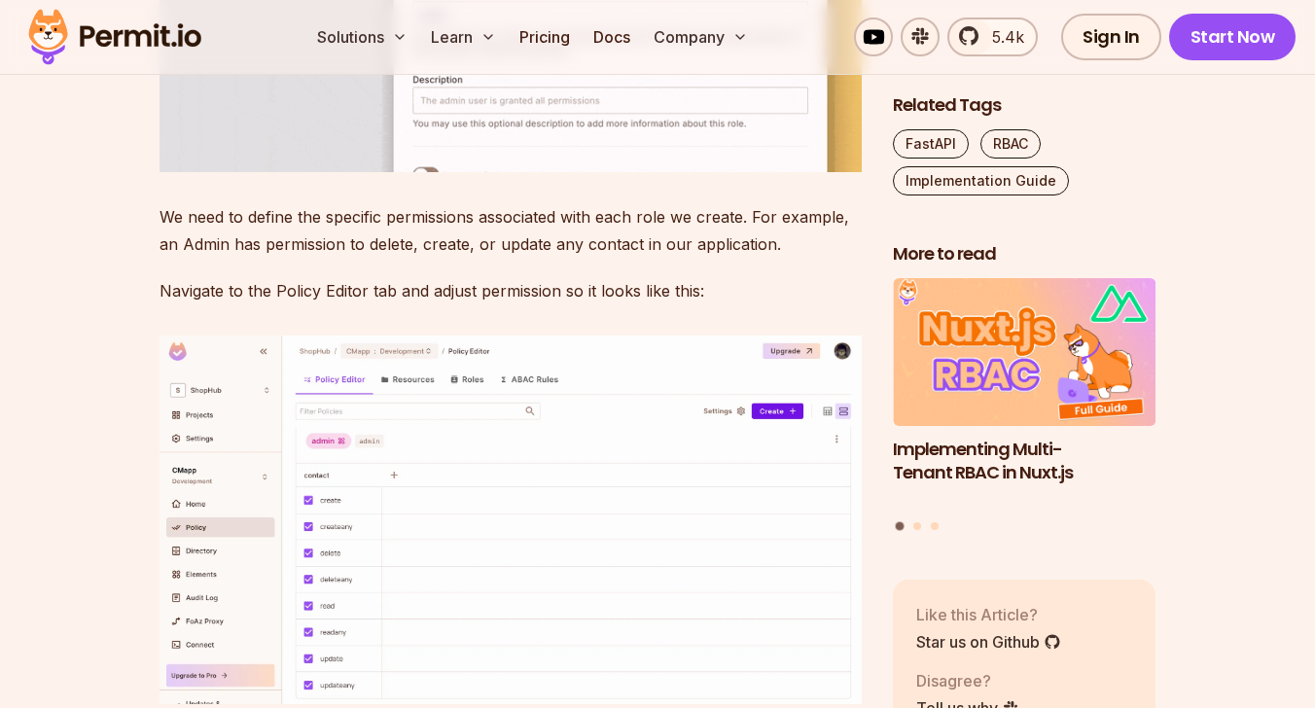
click at [532, 258] on p "We need to define the specific permissions associated with each role we create.…" at bounding box center [511, 230] width 702 height 54
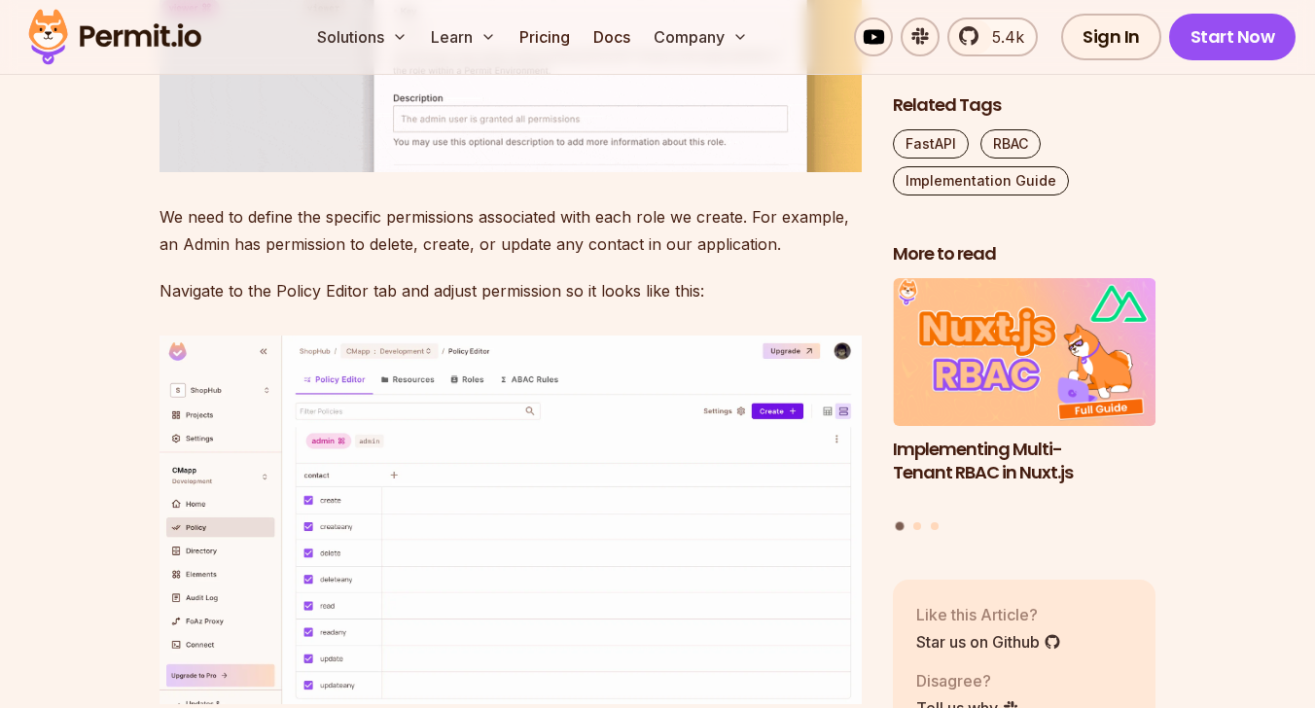
click at [458, 258] on p "We need to define the specific permissions associated with each role we create.…" at bounding box center [511, 230] width 702 height 54
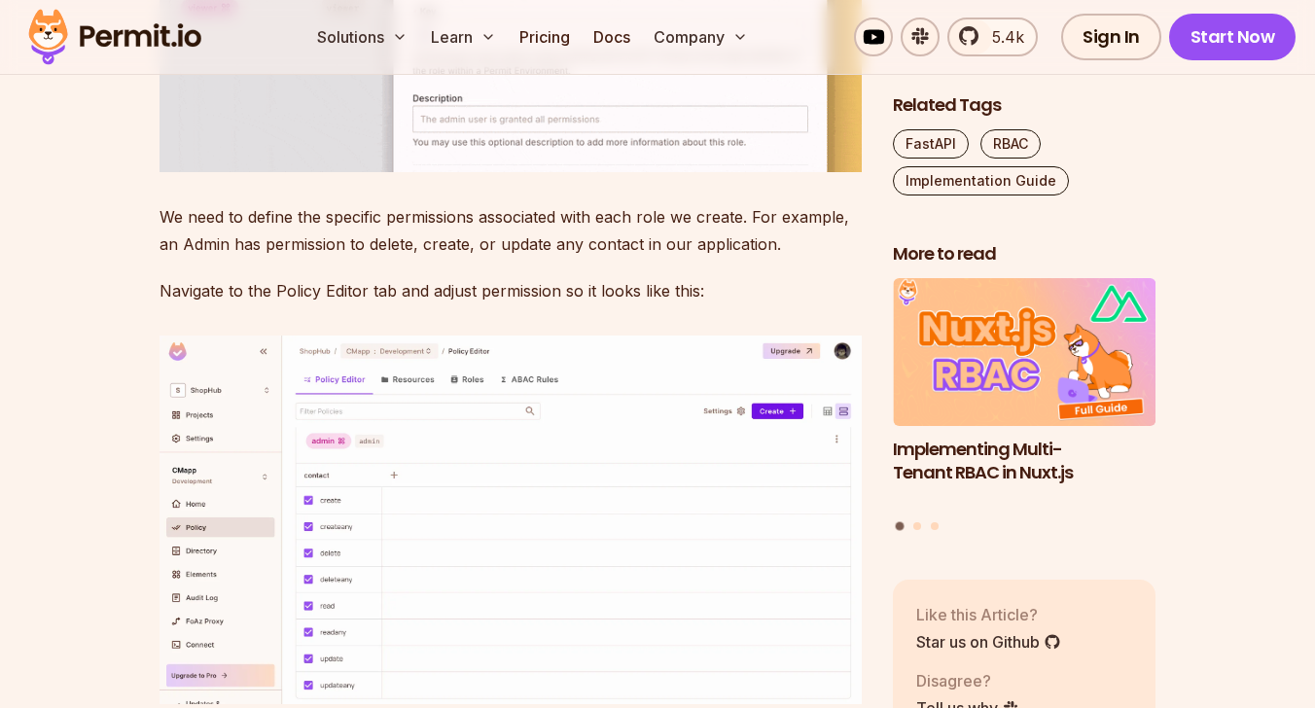
click at [458, 258] on p "We need to define the specific permissions associated with each role we create.…" at bounding box center [511, 230] width 702 height 54
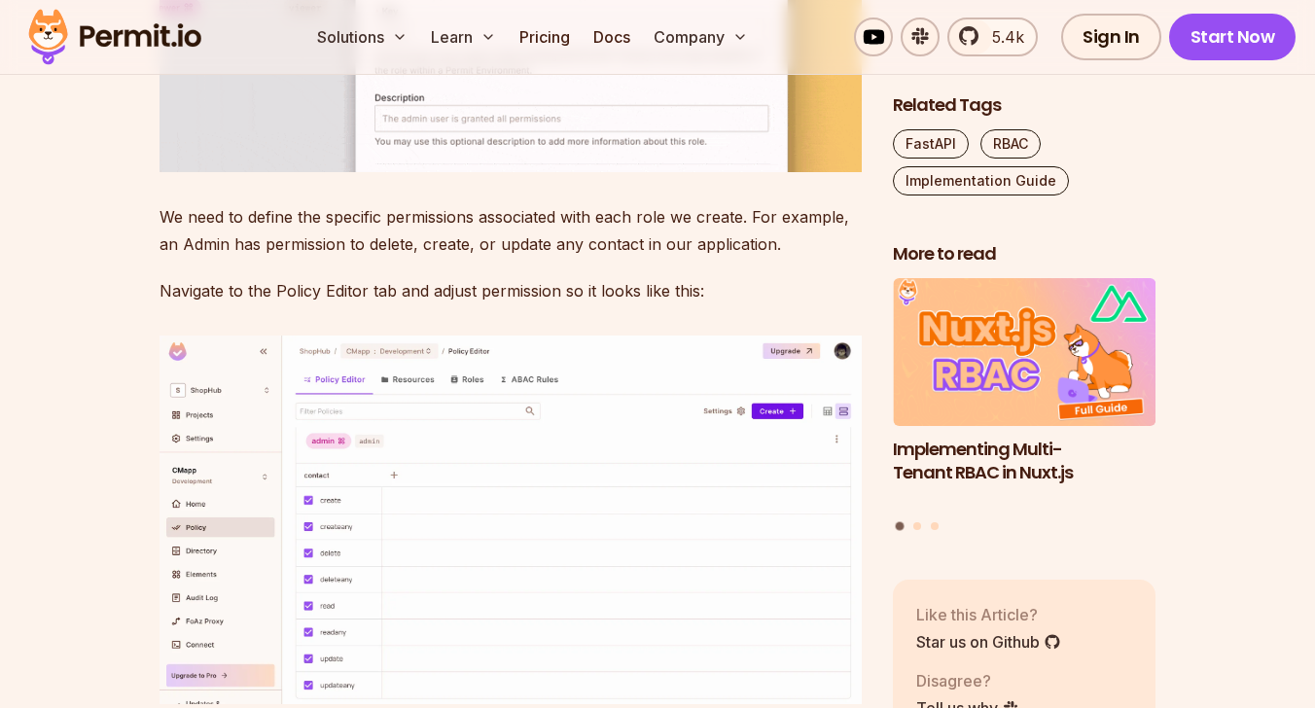
click at [301, 304] on p "Navigate to the Policy Editor tab and adjust permission so it looks like this:" at bounding box center [511, 290] width 702 height 27
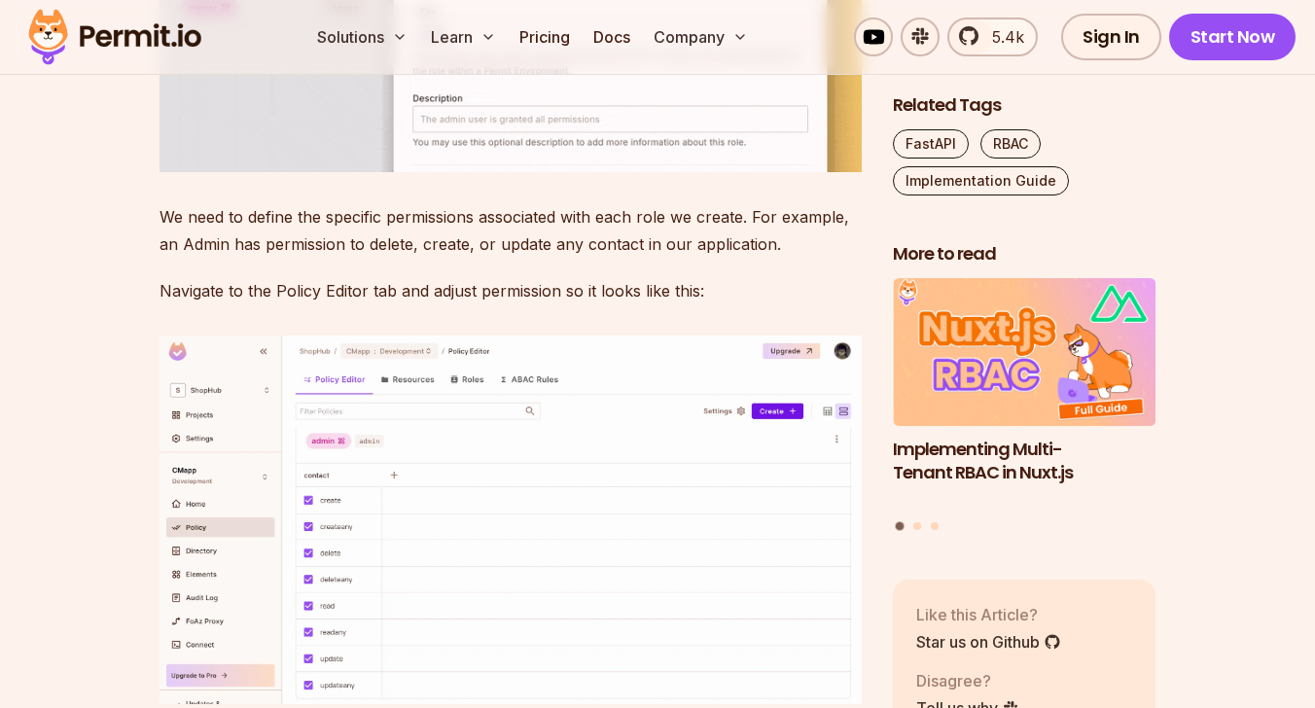
click at [301, 304] on p "Navigate to the Policy Editor tab and adjust permission so it looks like this:" at bounding box center [511, 290] width 702 height 27
click at [444, 304] on p "Navigate to the Policy Editor tab and adjust permission so it looks like this:" at bounding box center [511, 290] width 702 height 27
click at [564, 304] on p "Navigate to the Policy Editor tab and adjust permission so it looks like this:" at bounding box center [511, 290] width 702 height 27
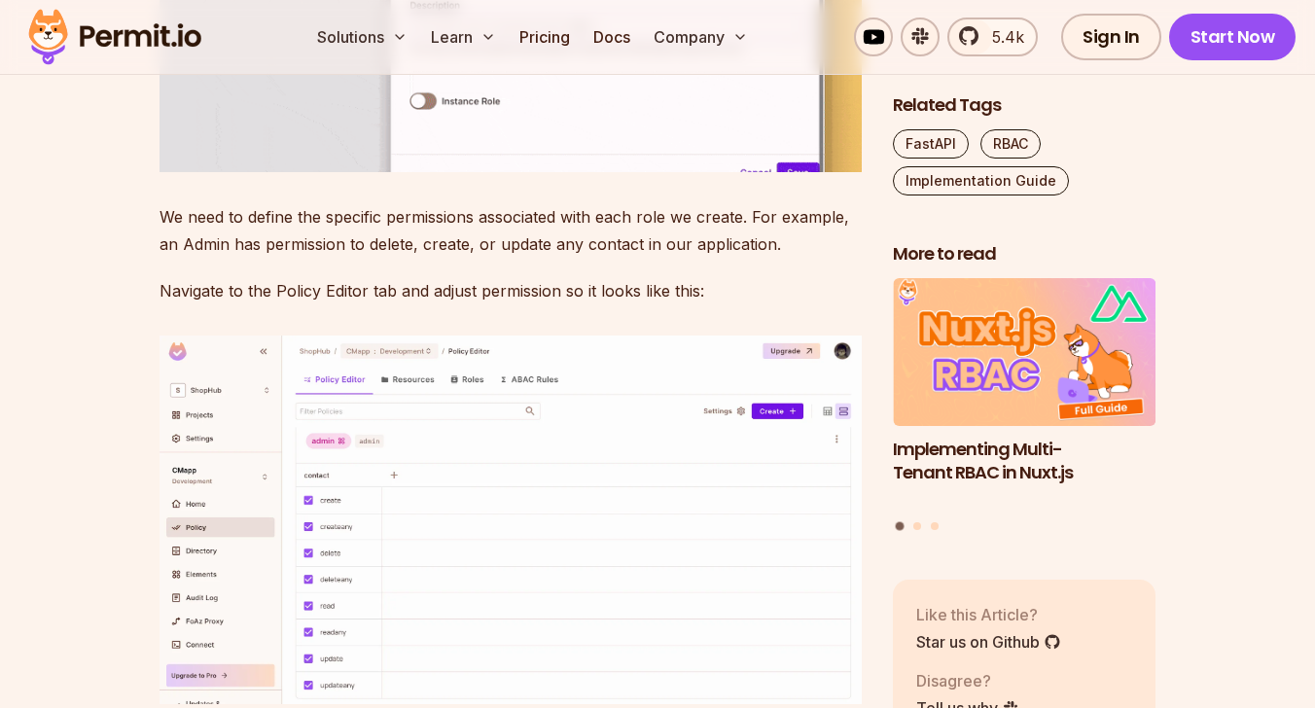
click at [564, 304] on p "Navigate to the Policy Editor tab and adjust permission so it looks like this:" at bounding box center [511, 290] width 702 height 27
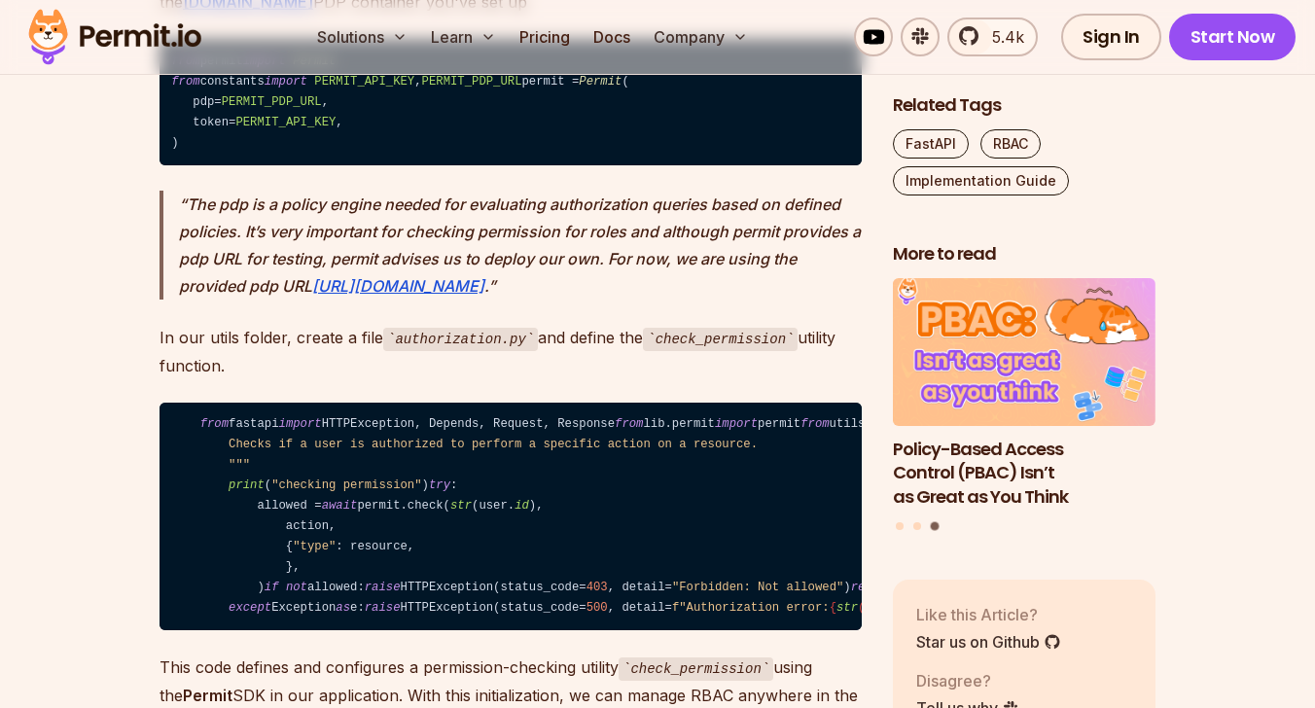
scroll to position [9424, 0]
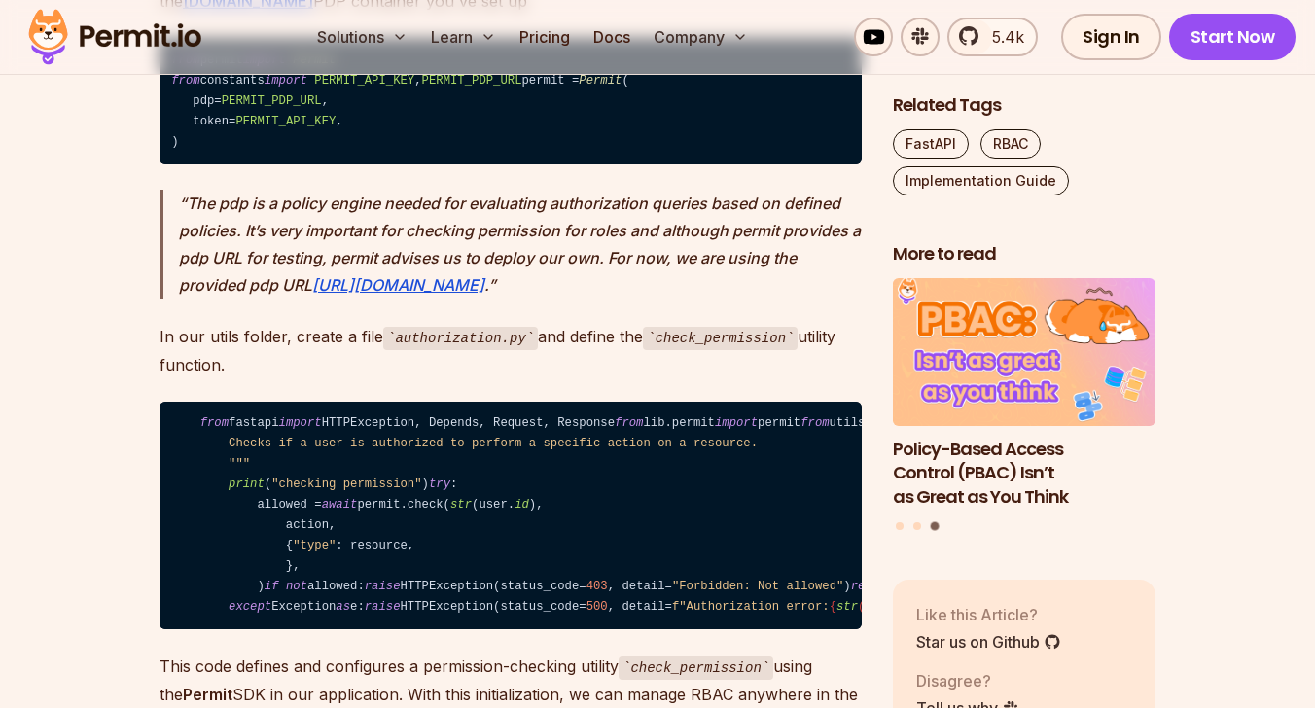
click at [299, 164] on code "from permit import Permit from constants import PERMIT_API_KEY , PERMIT_PDP_URL…" at bounding box center [511, 101] width 702 height 126
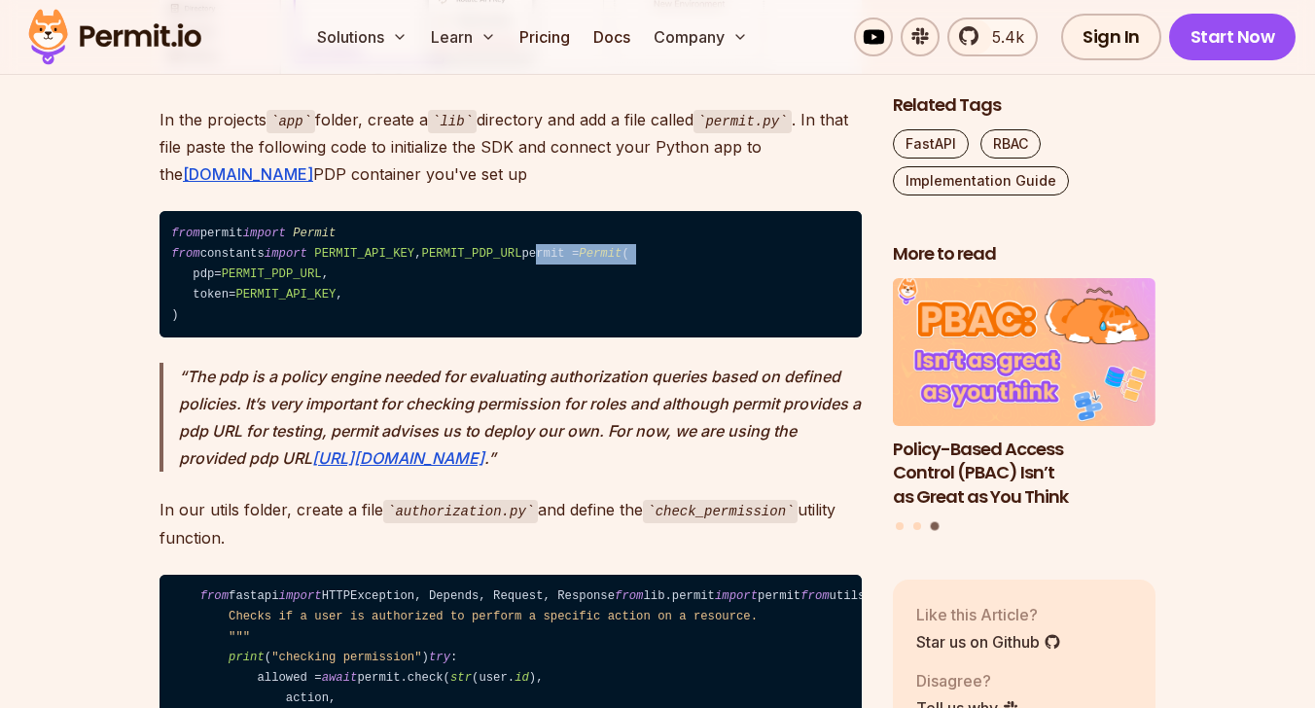
scroll to position [9223, 0]
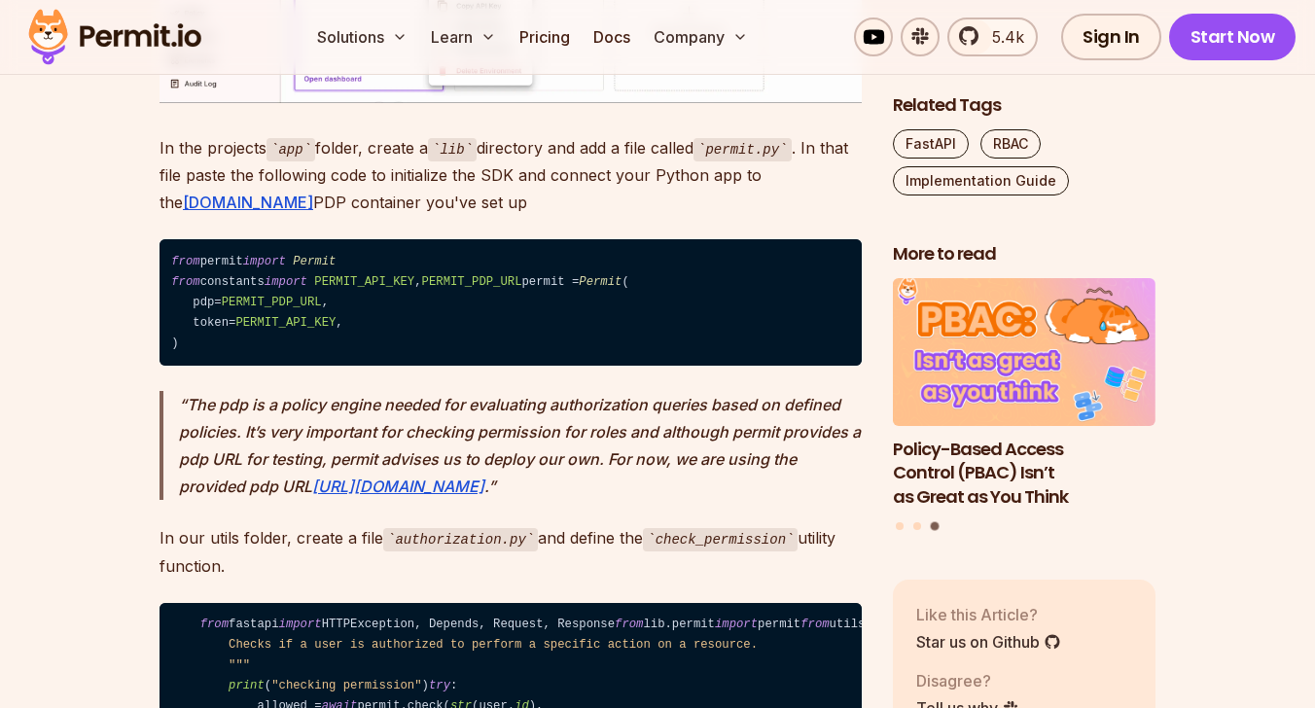
click at [340, 217] on p "In the projects app folder, create a lib directory and add a file called permit…" at bounding box center [511, 175] width 702 height 83
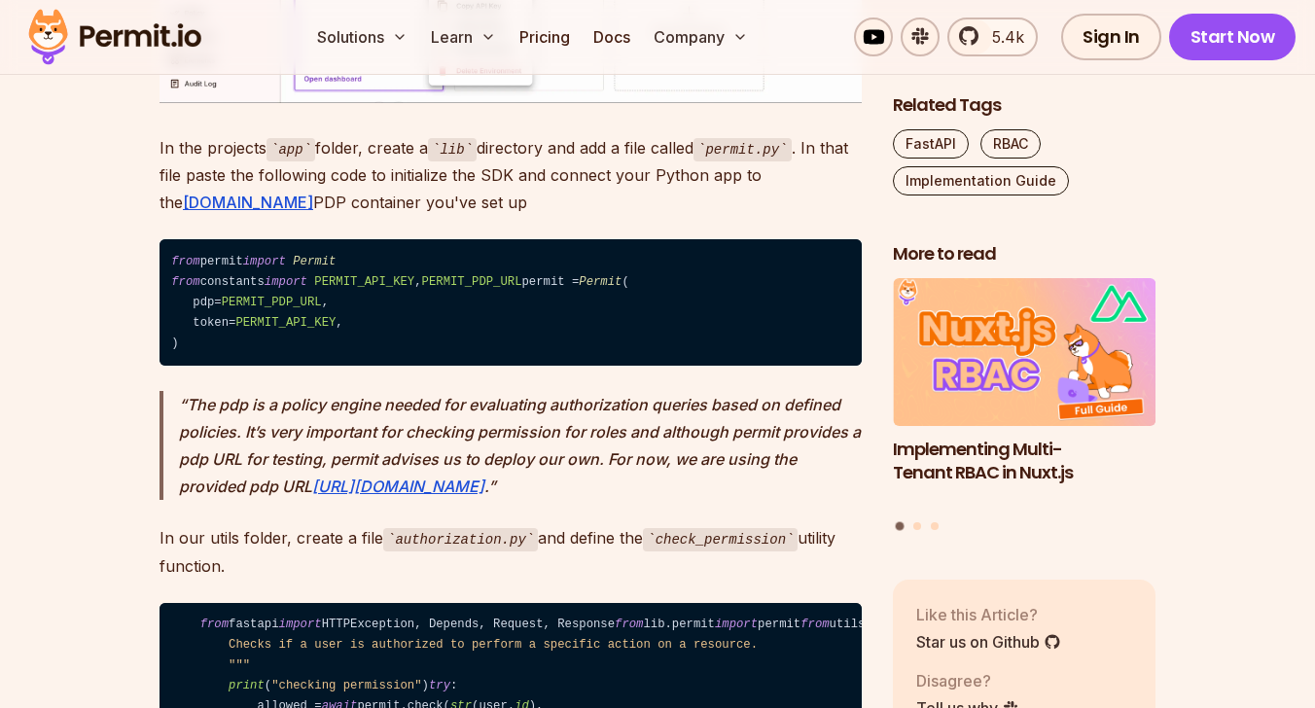
click at [450, 161] on code "lib" at bounding box center [452, 149] width 49 height 23
click at [327, 217] on p "In the projects app folder, create a lib directory and add a file called permit…" at bounding box center [511, 175] width 702 height 83
click at [316, 217] on p "In the projects app folder, create a lib directory and add a file called permit…" at bounding box center [511, 175] width 702 height 83
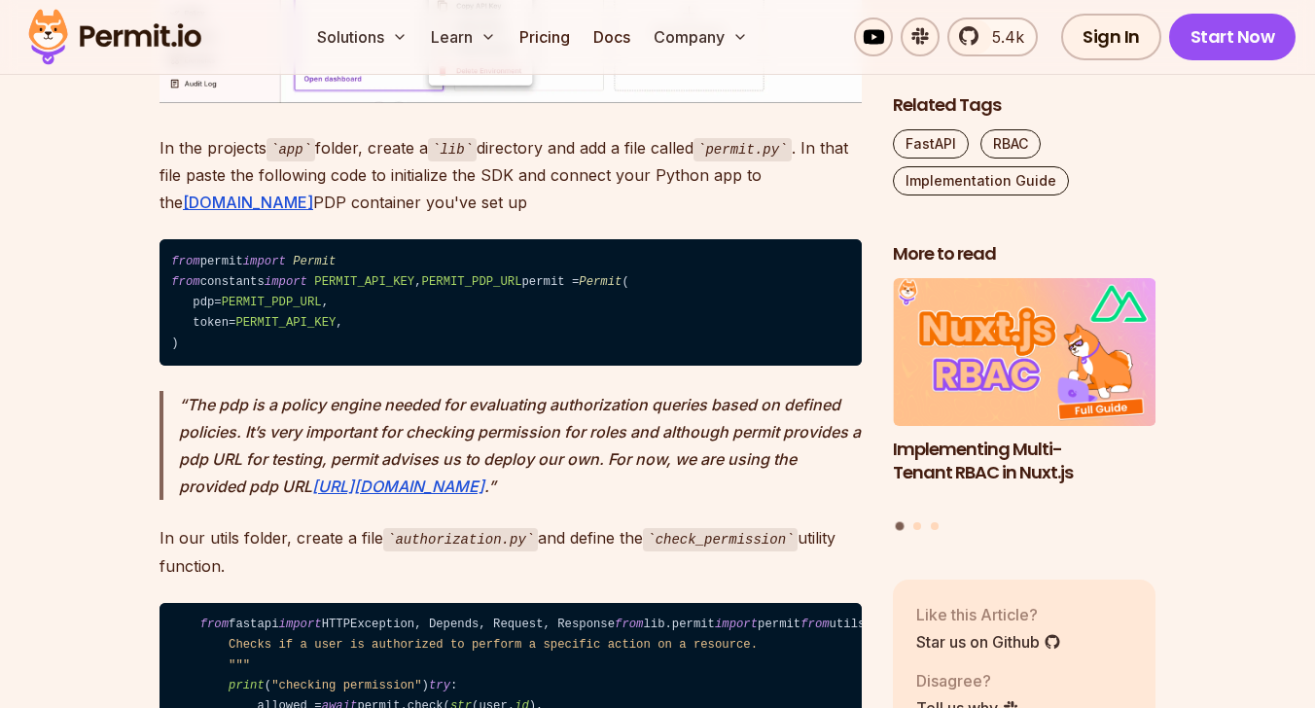
click at [316, 217] on p "In the projects app folder, create a lib directory and add a file called permit…" at bounding box center [511, 175] width 702 height 83
click at [262, 268] on span "import" at bounding box center [264, 262] width 43 height 14
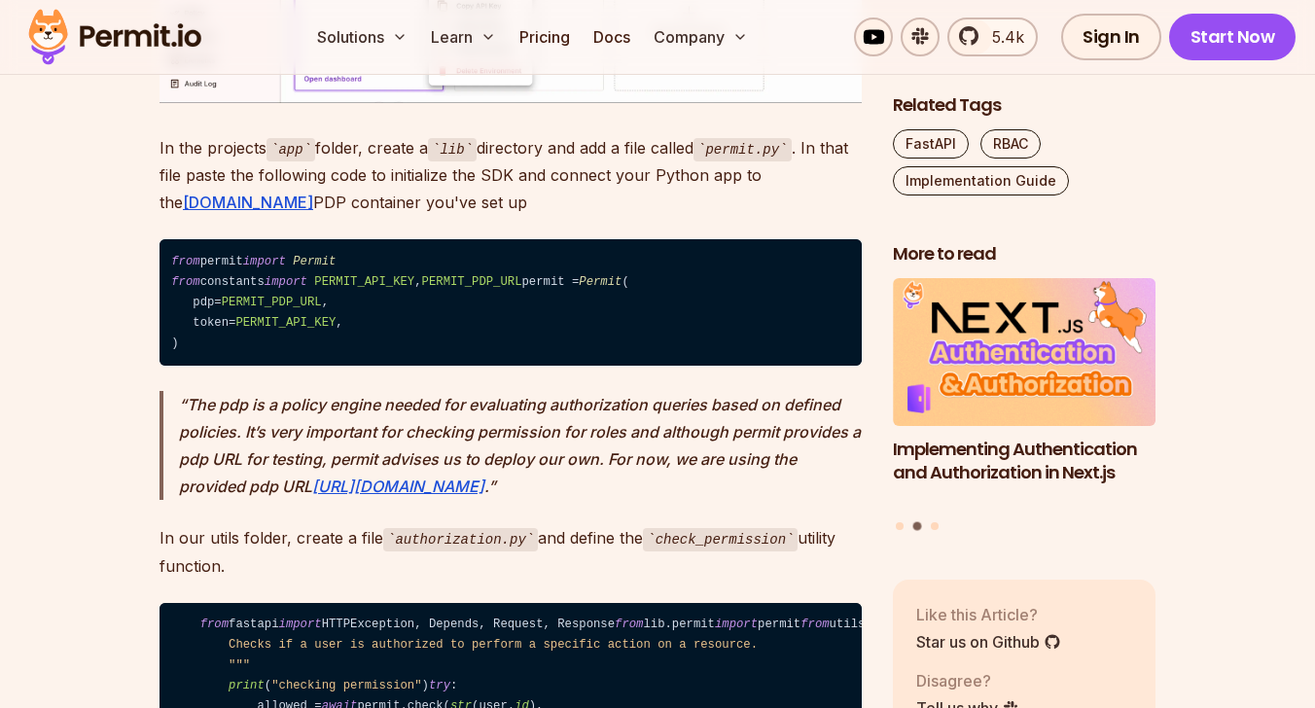
click at [253, 366] on code "from permit import Permit from constants import PERMIT_API_KEY , PERMIT_PDP_URL…" at bounding box center [511, 302] width 702 height 126
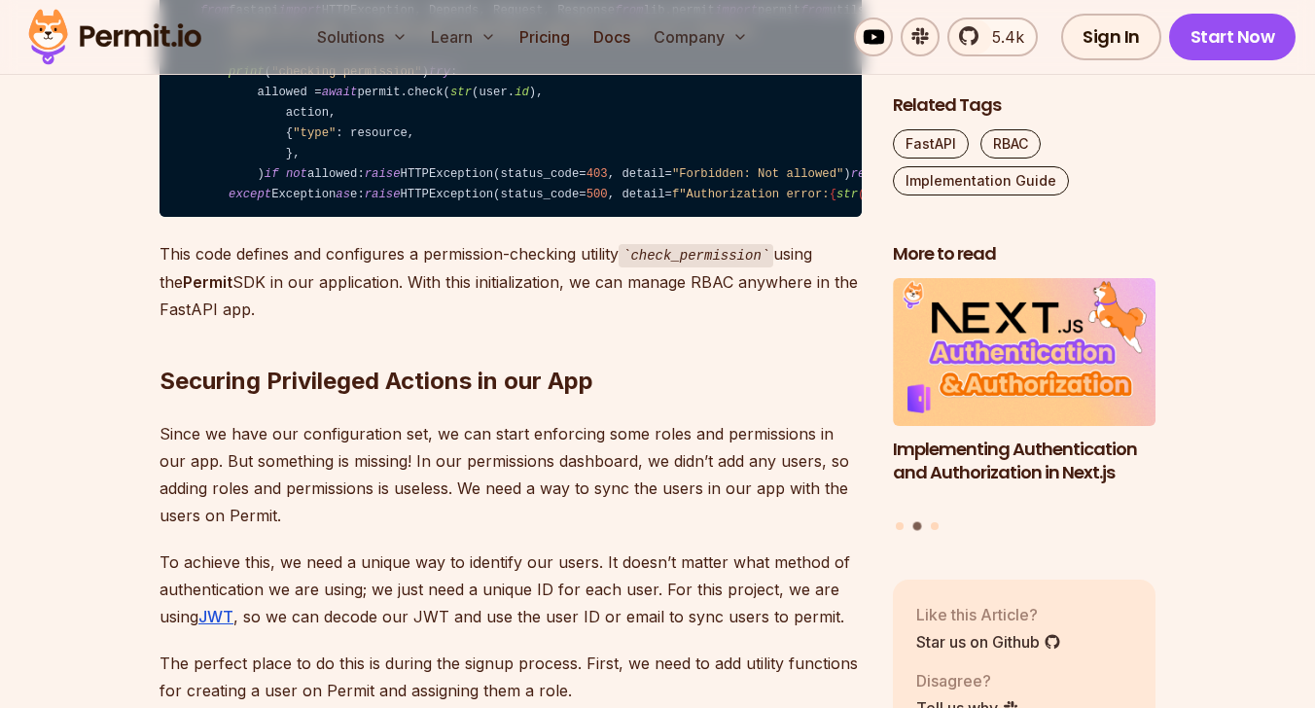
scroll to position [9837, 0]
click at [313, 217] on code "from fastapi import HTTPException, Depends, Request, Response from lib.permit i…" at bounding box center [511, 102] width 702 height 229
click at [318, 217] on code "from fastapi import HTTPException, Depends, Request, Response from lib.permit i…" at bounding box center [511, 102] width 702 height 229
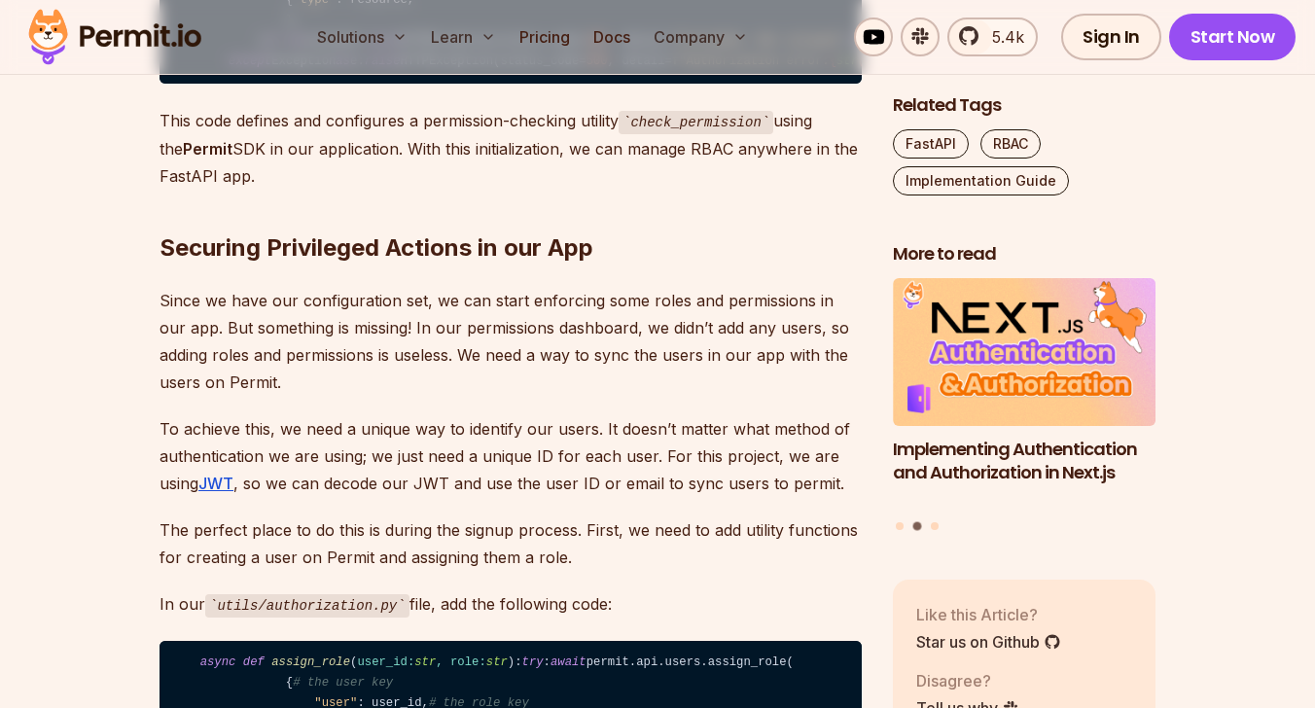
scroll to position [9976, 0]
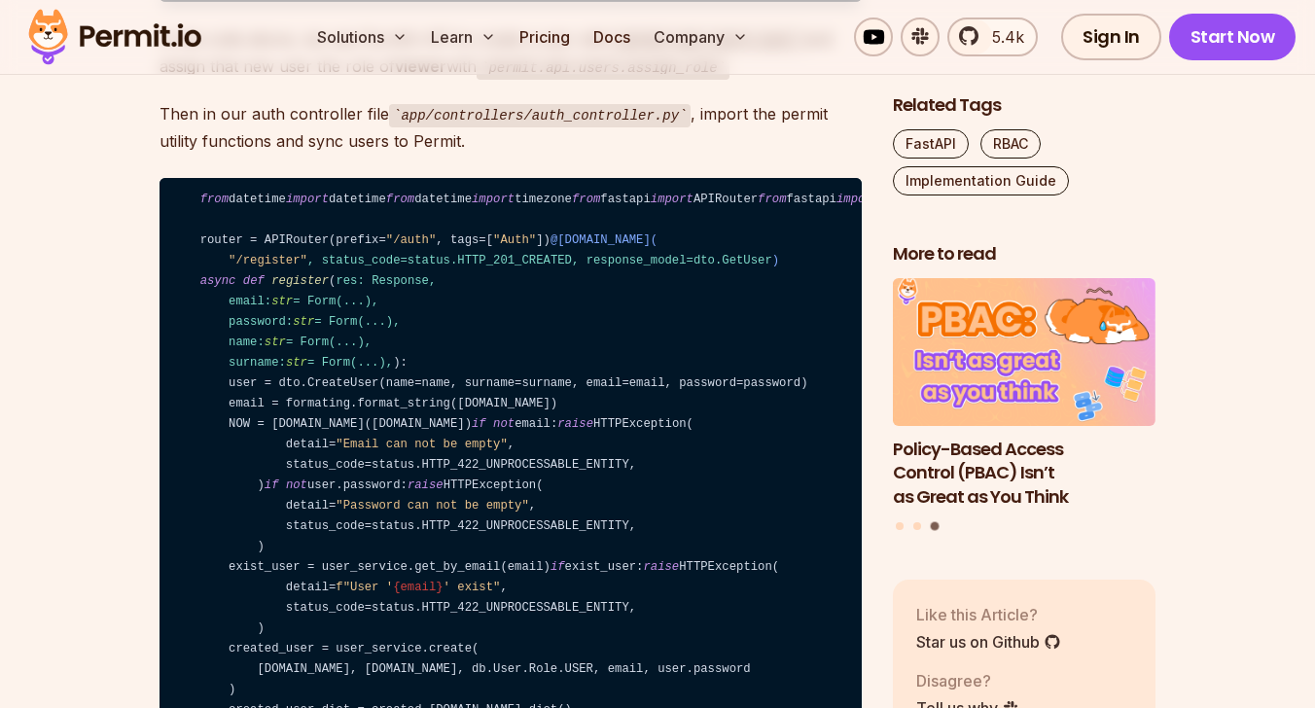
scroll to position [10838, 0]
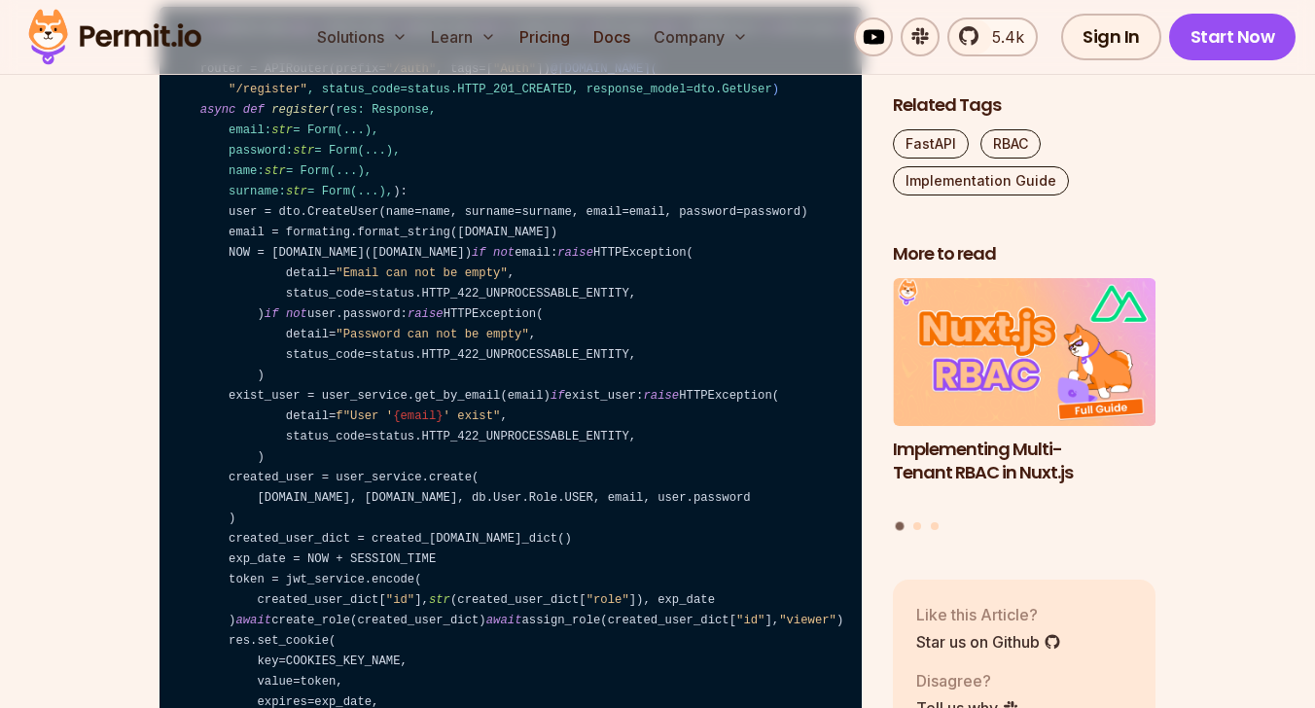
scroll to position [11016, 0]
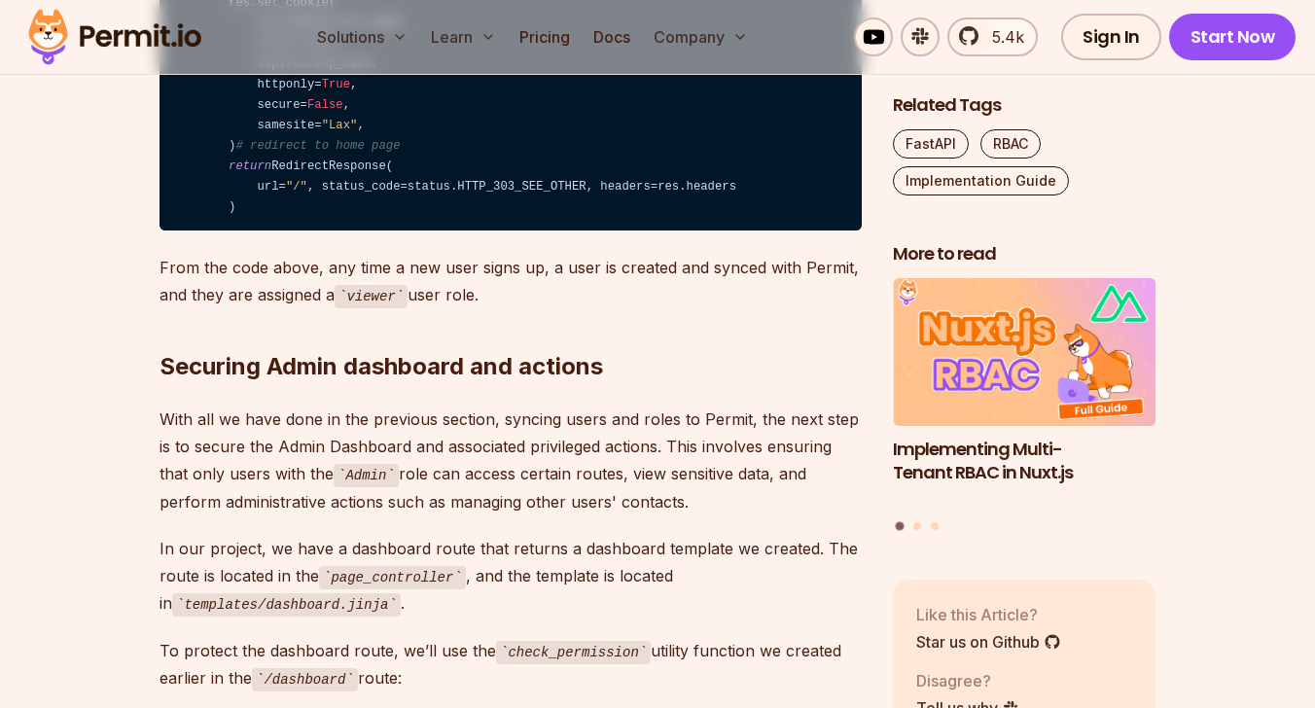
scroll to position [11653, 0]
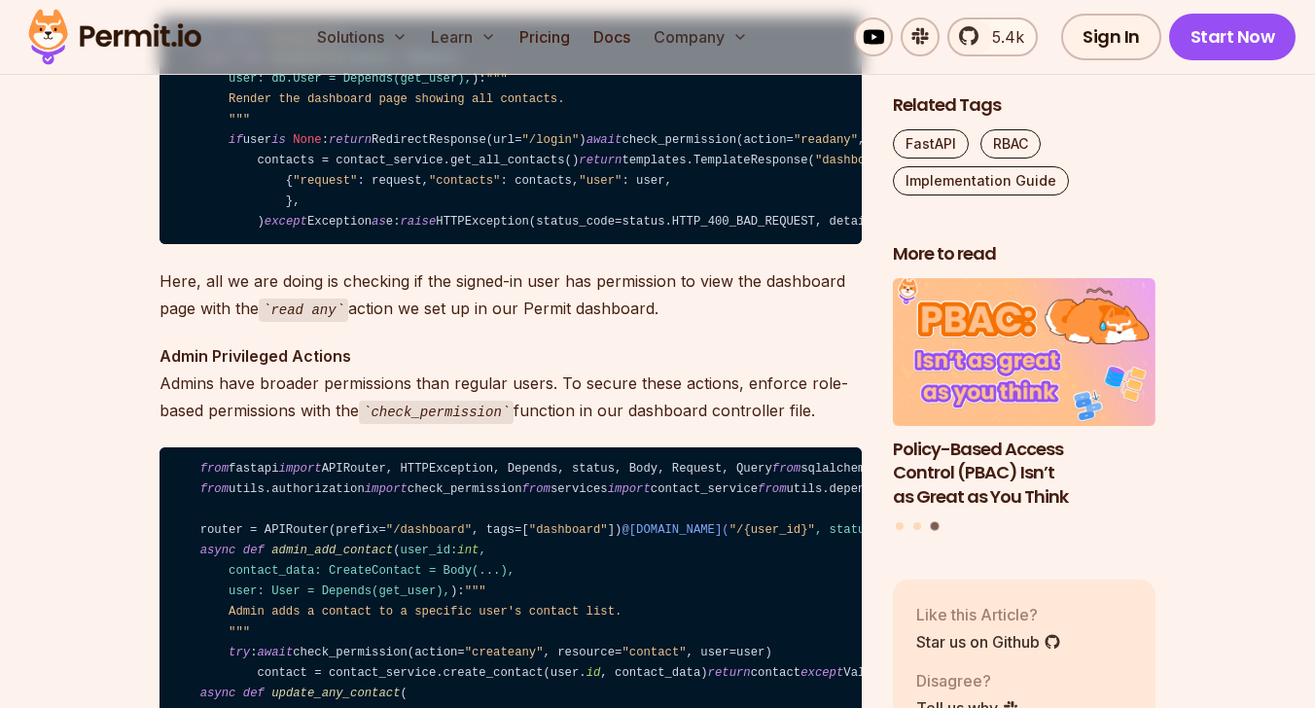
scroll to position [12348, 0]
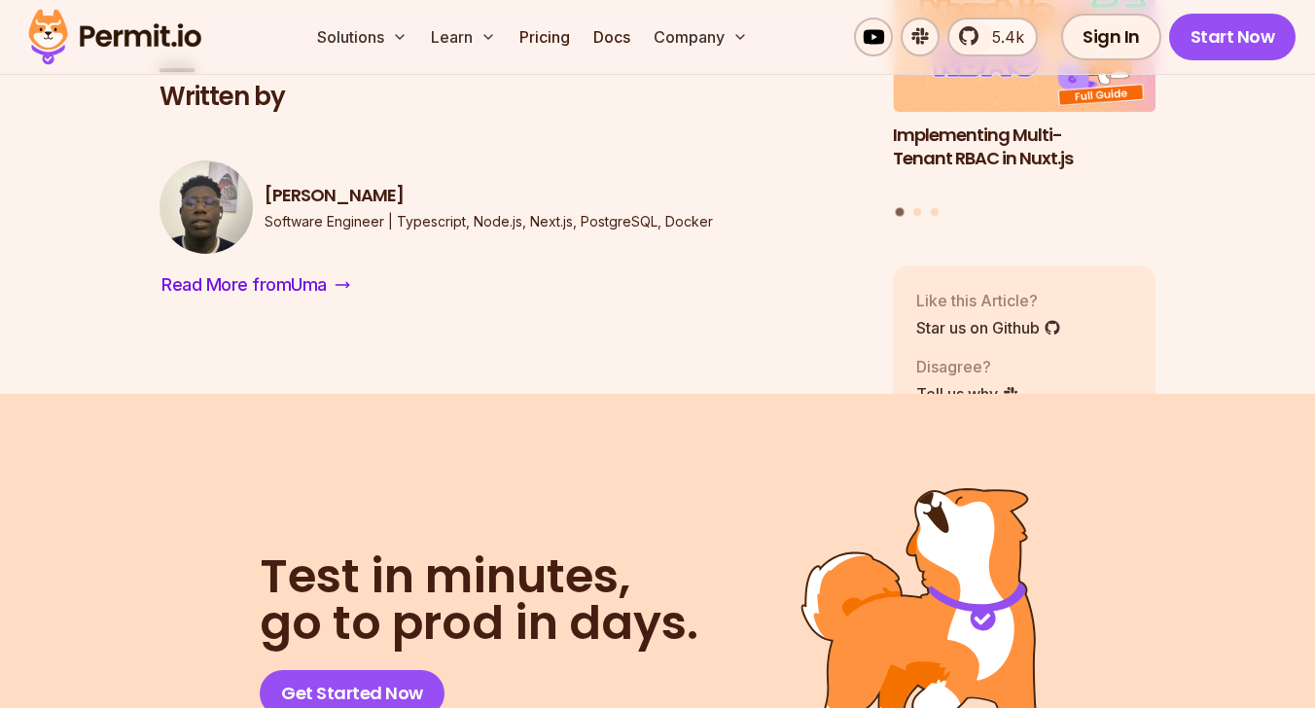
scroll to position [13649, 0]
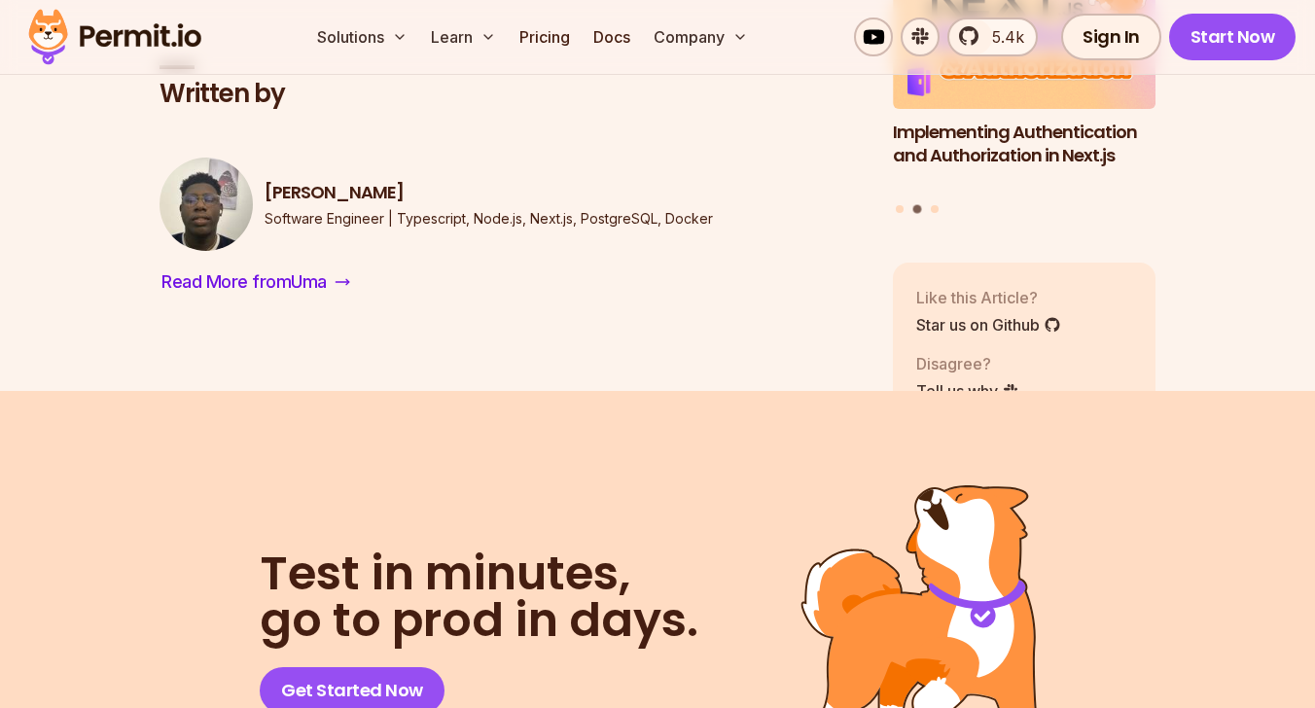
drag, startPoint x: 291, startPoint y: 456, endPoint x: 369, endPoint y: 448, distance: 78.2
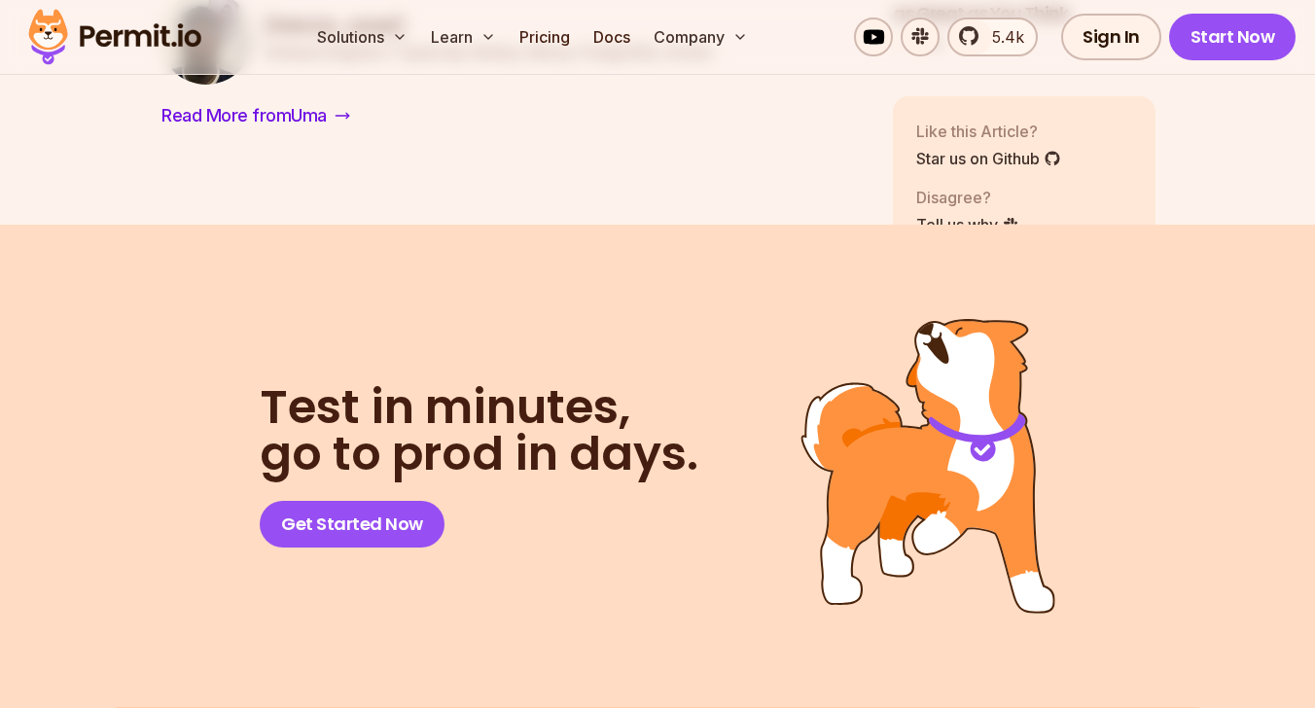
scroll to position [13864, 0]
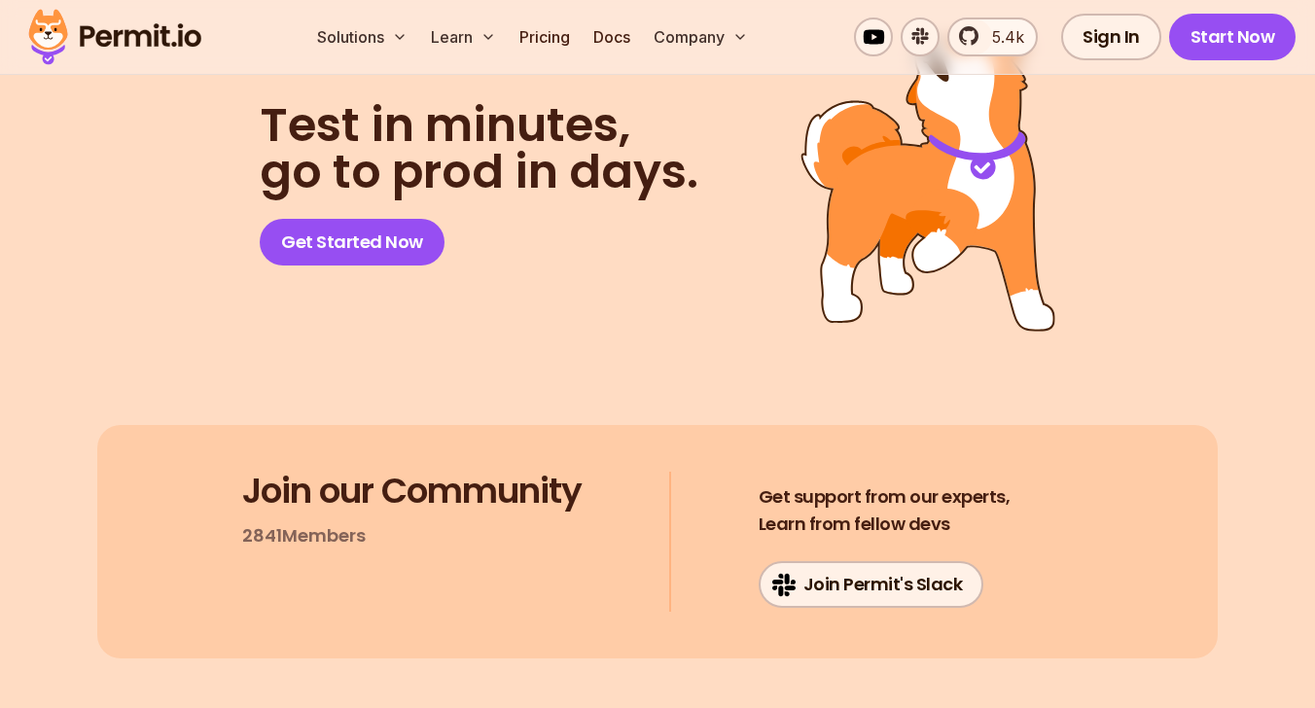
scroll to position [14098, 0]
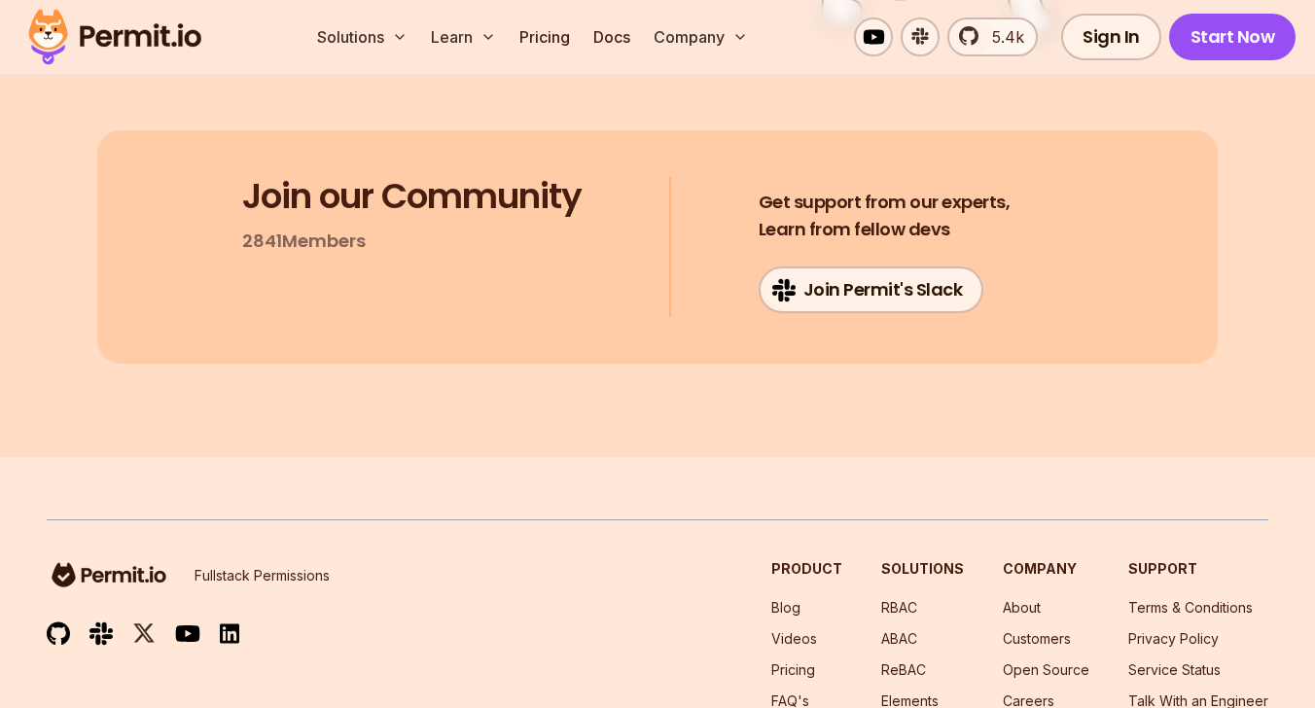
scroll to position [14402, 0]
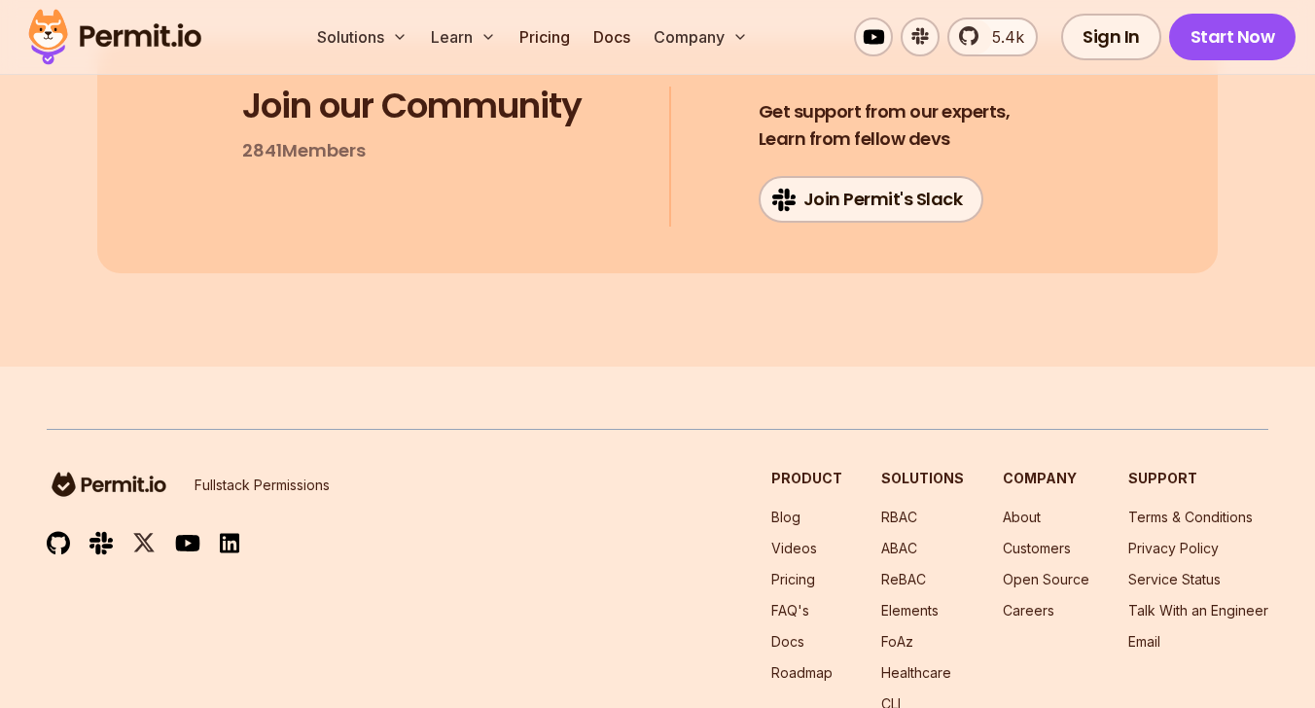
scroll to position [14507, 0]
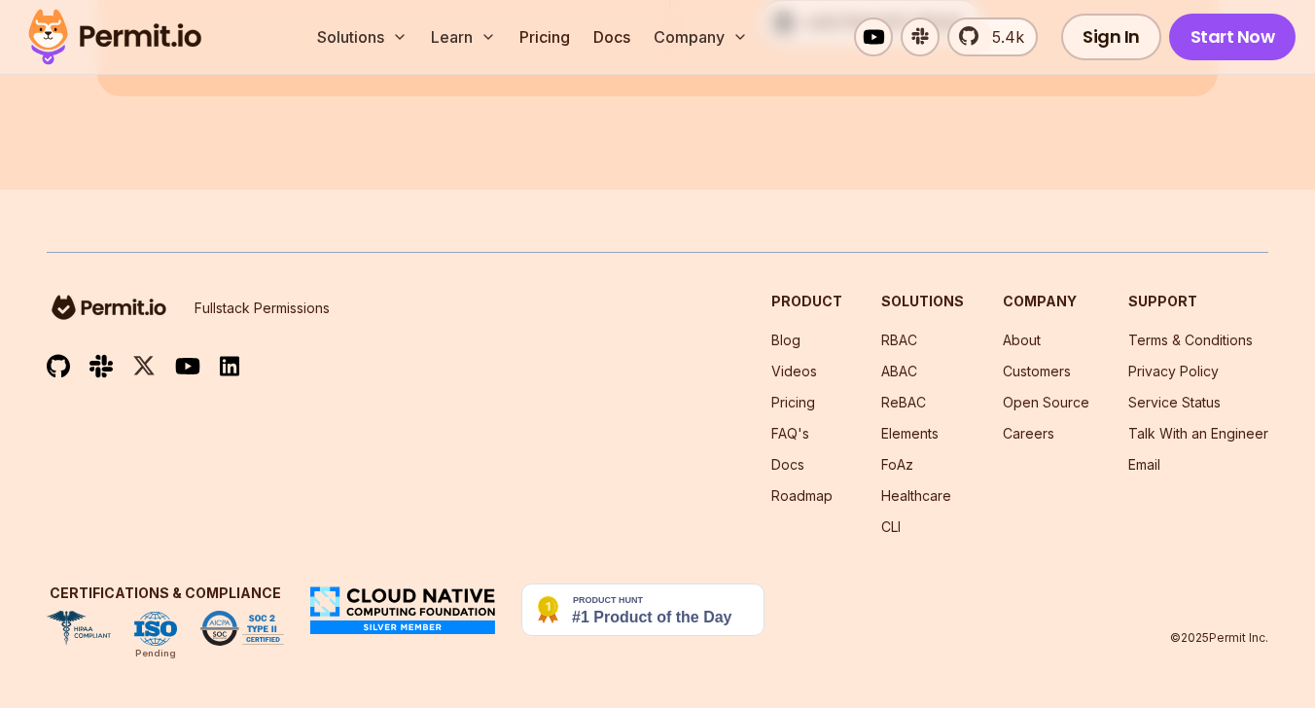
scroll to position [15718, 0]
